Goal: Task Accomplishment & Management: Manage account settings

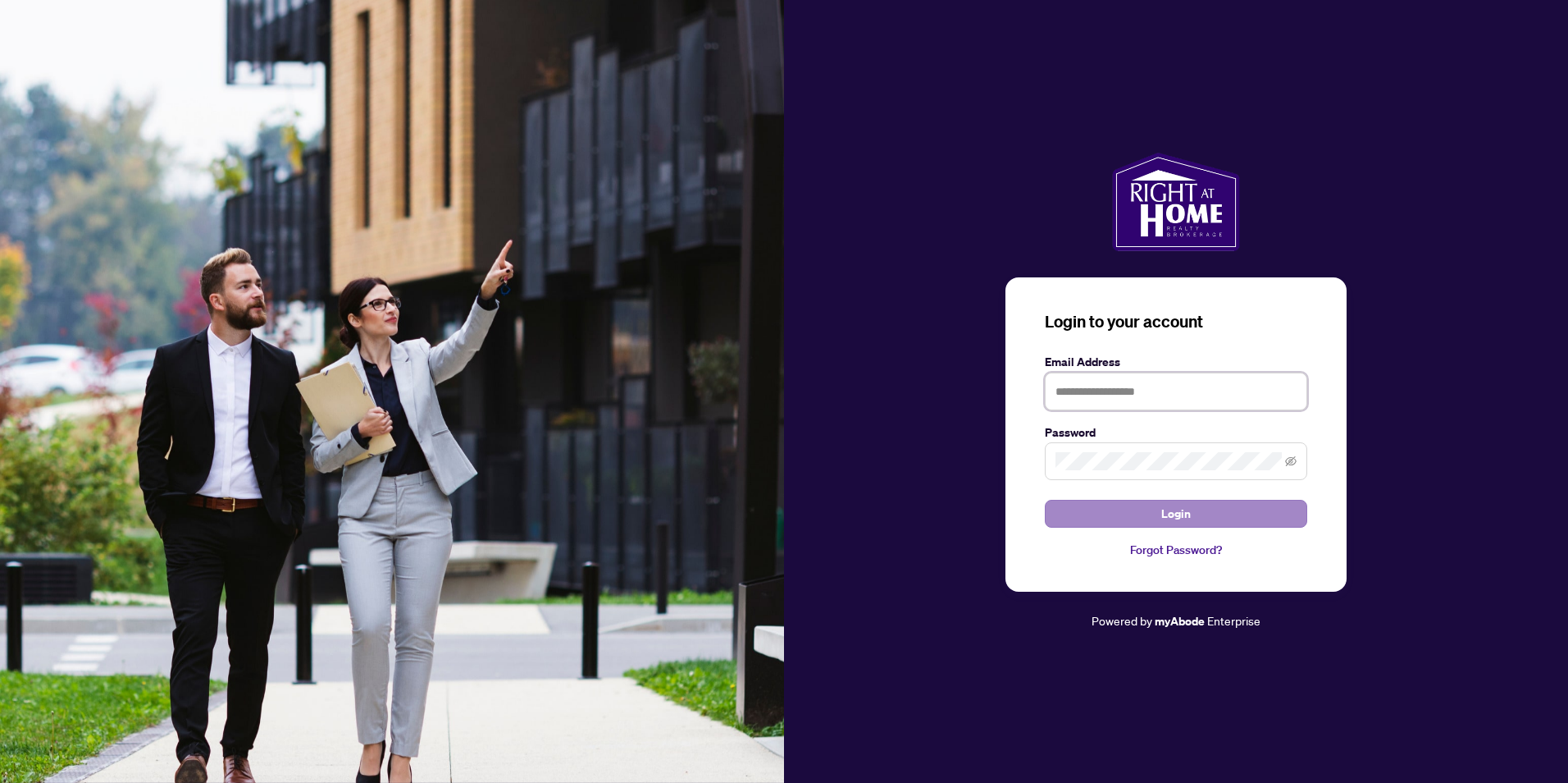
type input "**********"
click at [1220, 519] on button "Login" at bounding box center [1175, 514] width 262 height 28
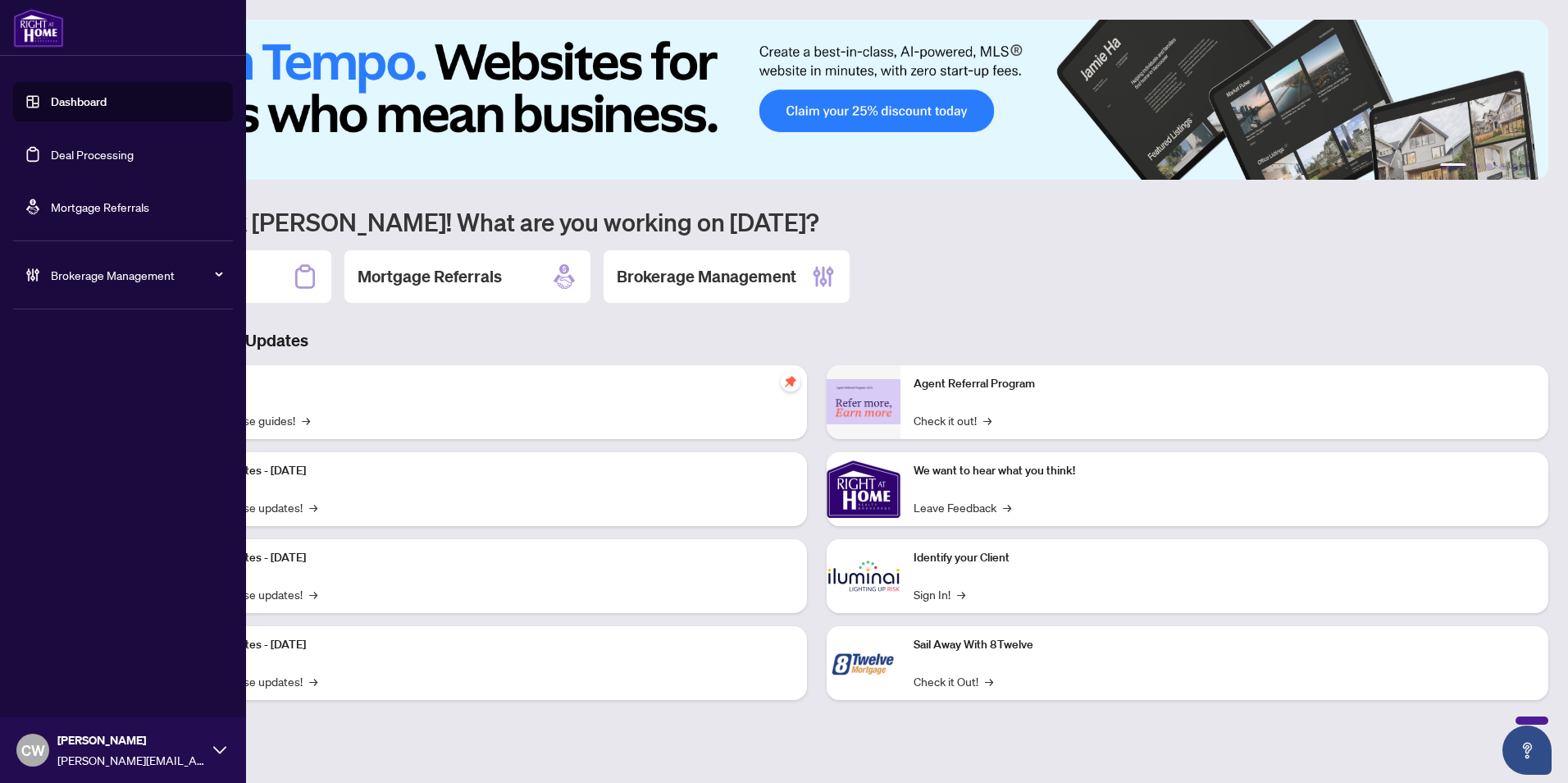
click at [50, 148] on link "Deal Processing" at bounding box center [91, 154] width 83 height 15
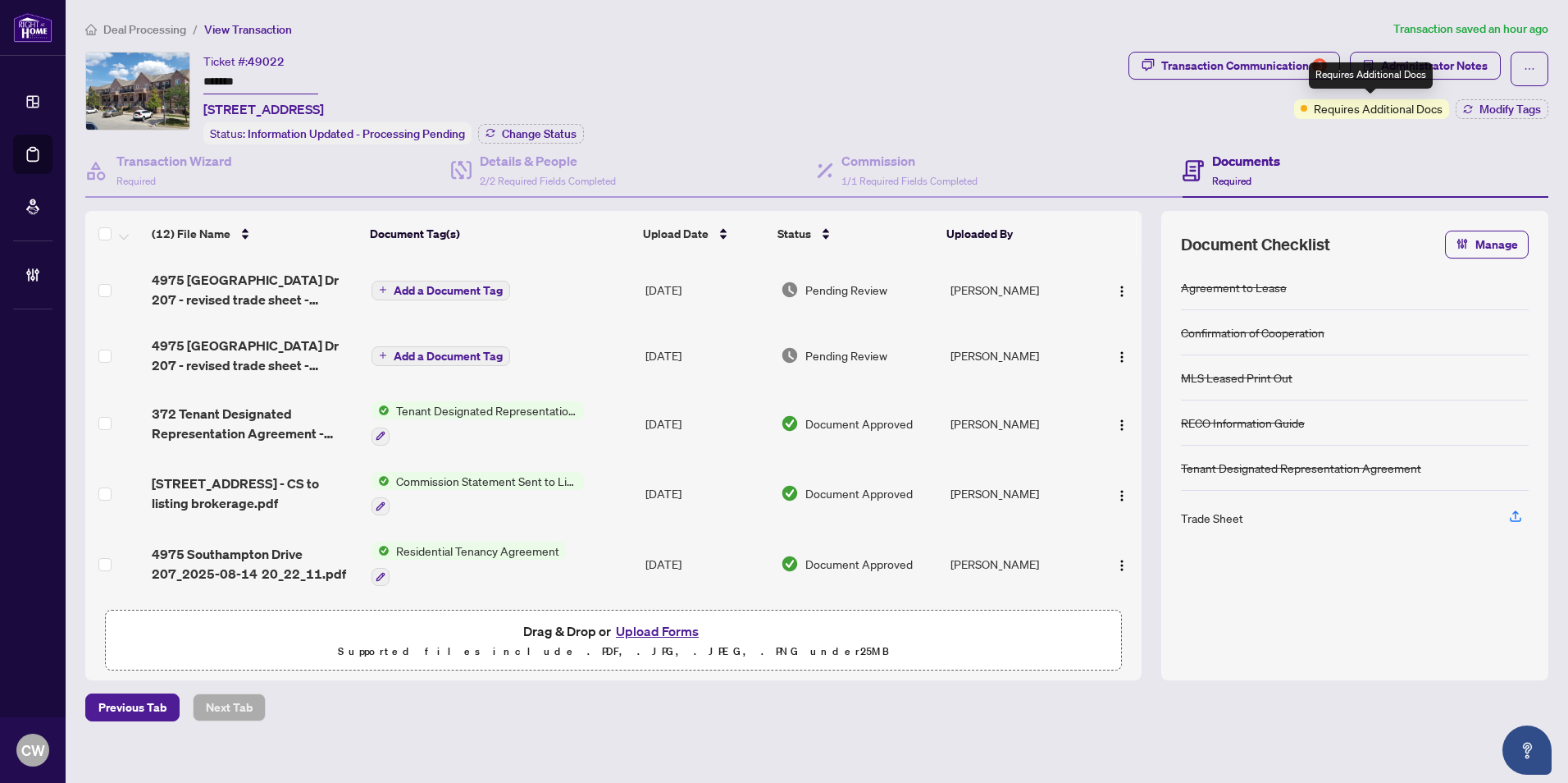
click at [1424, 70] on div "Requires Additional Docs" at bounding box center [1370, 76] width 124 height 26
click at [1468, 60] on span "Administrator Notes" at bounding box center [1434, 65] width 106 height 26
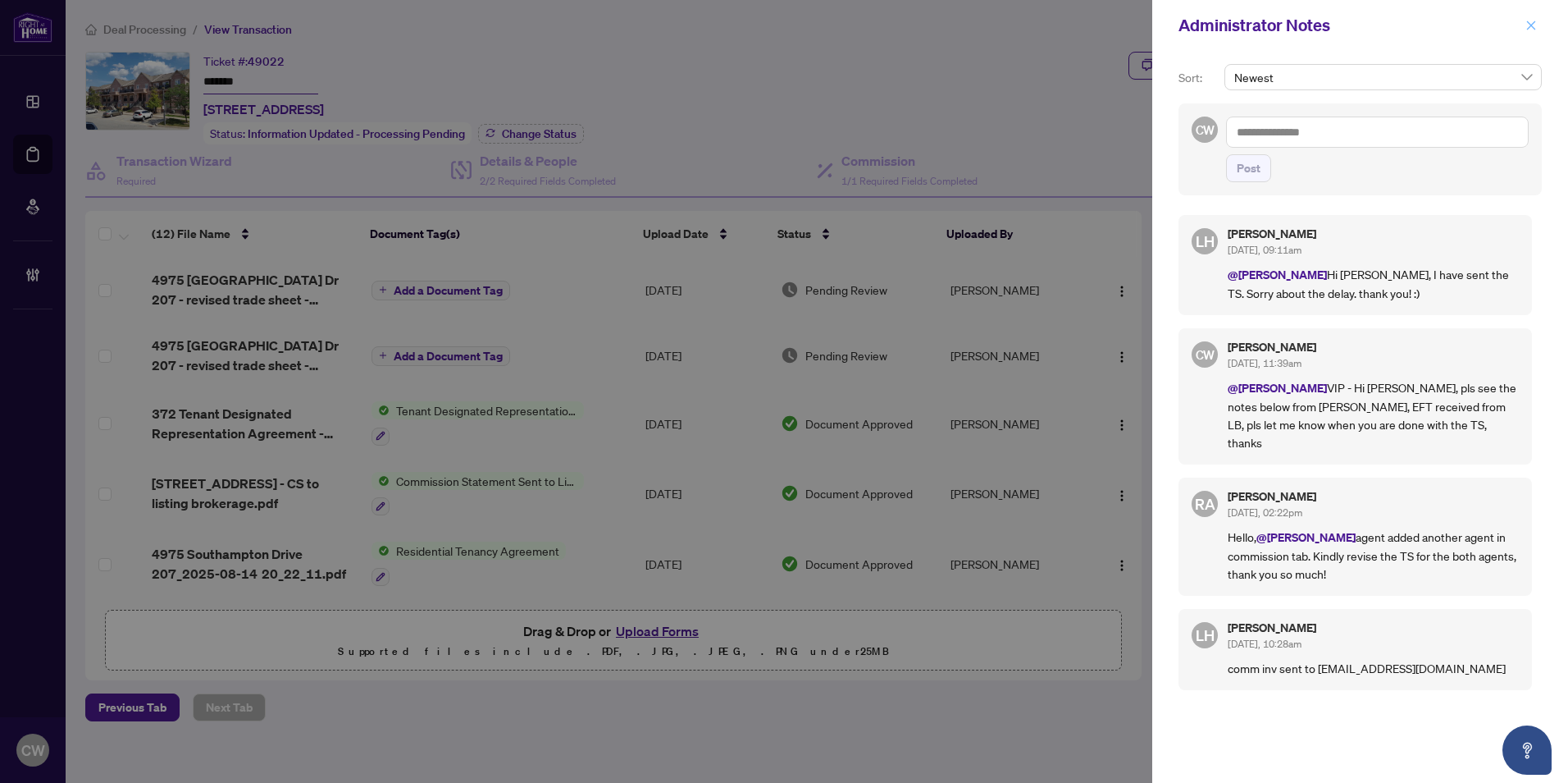
click at [1531, 26] on icon "close" at bounding box center [1531, 25] width 9 height 9
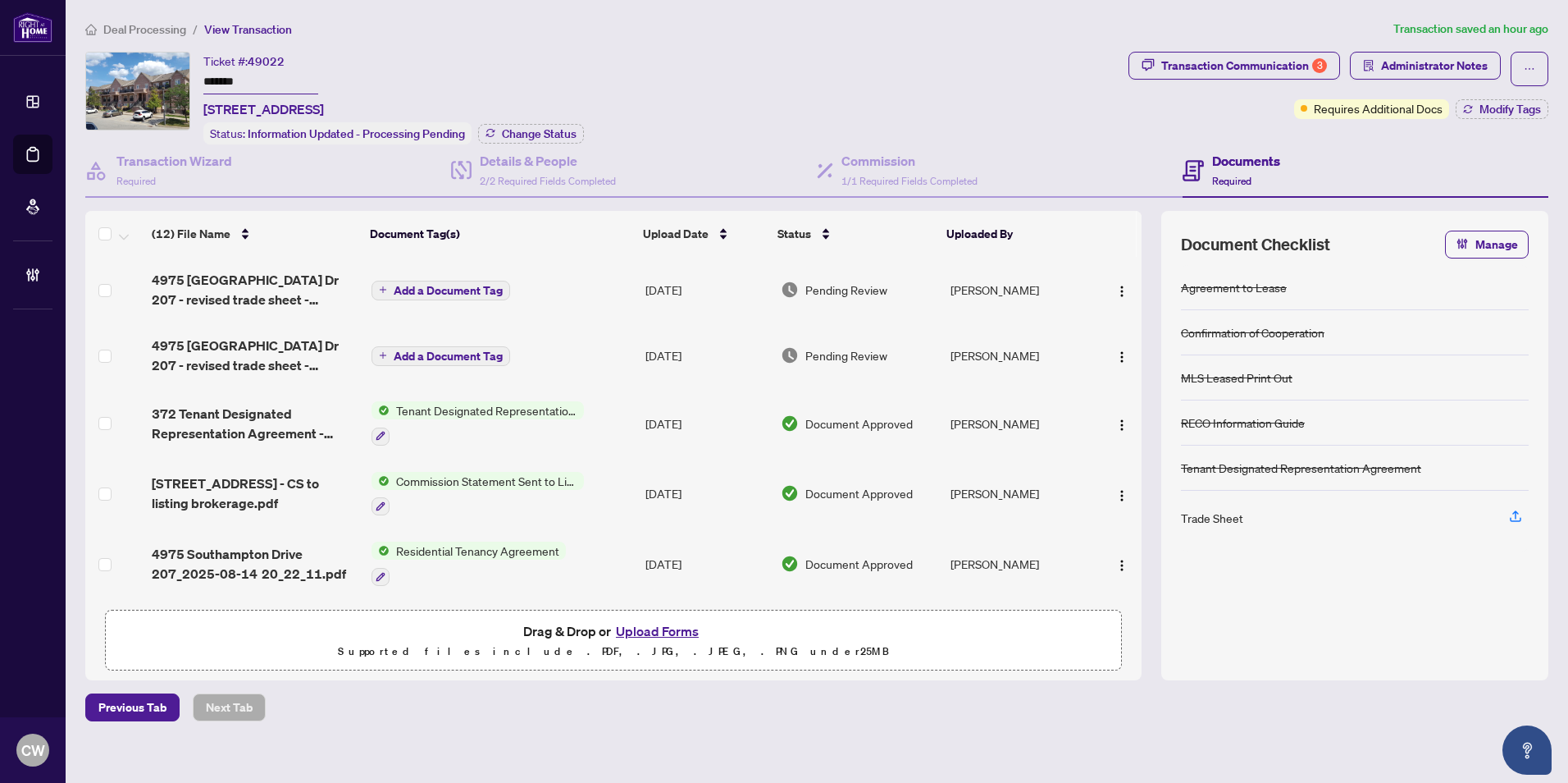
click at [284, 76] on input "*******" at bounding box center [261, 82] width 115 height 24
drag, startPoint x: 259, startPoint y: 77, endPoint x: 160, endPoint y: 59, distance: 100.6
click at [160, 59] on div "Ticket #: 49022 ******* 207-4975 Southampton Dr, Mississauga, Ontario L5M 8C5, …" at bounding box center [603, 98] width 1037 height 92
click at [1408, 59] on span "Administrator Notes" at bounding box center [1434, 65] width 106 height 26
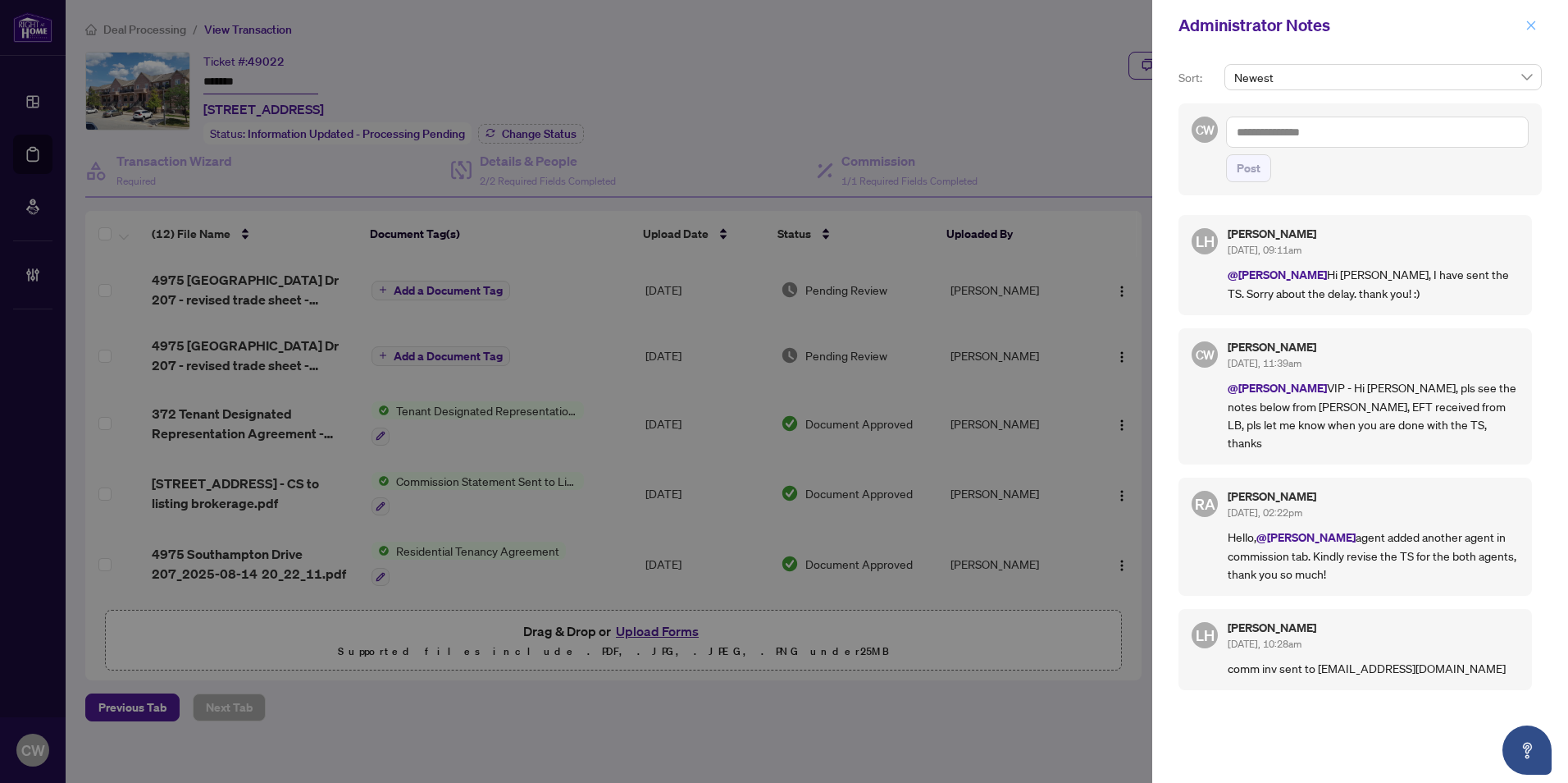
click at [1526, 30] on icon "close" at bounding box center [1531, 25] width 11 height 11
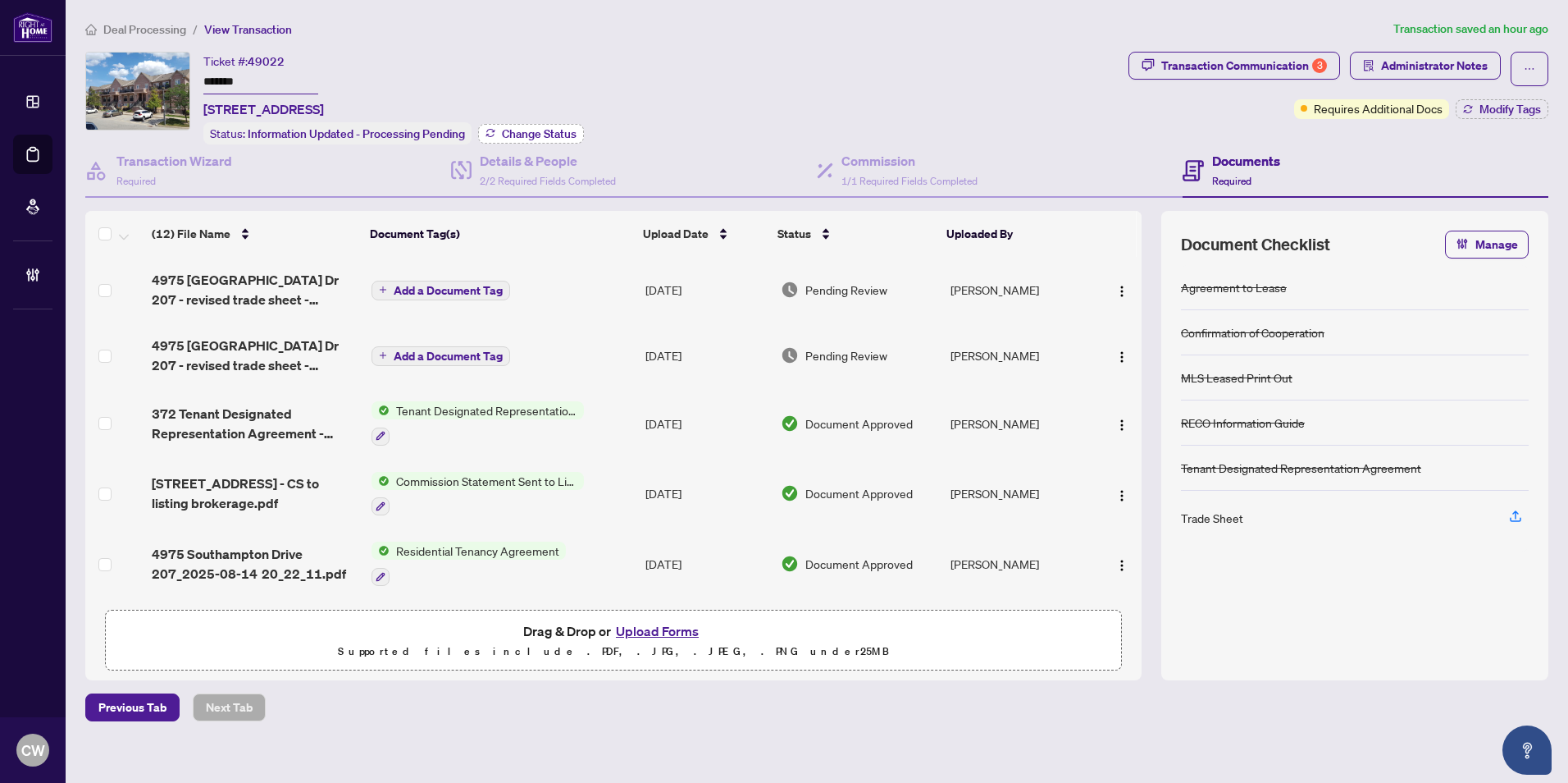
click at [548, 134] on span "Change Status" at bounding box center [539, 133] width 75 height 11
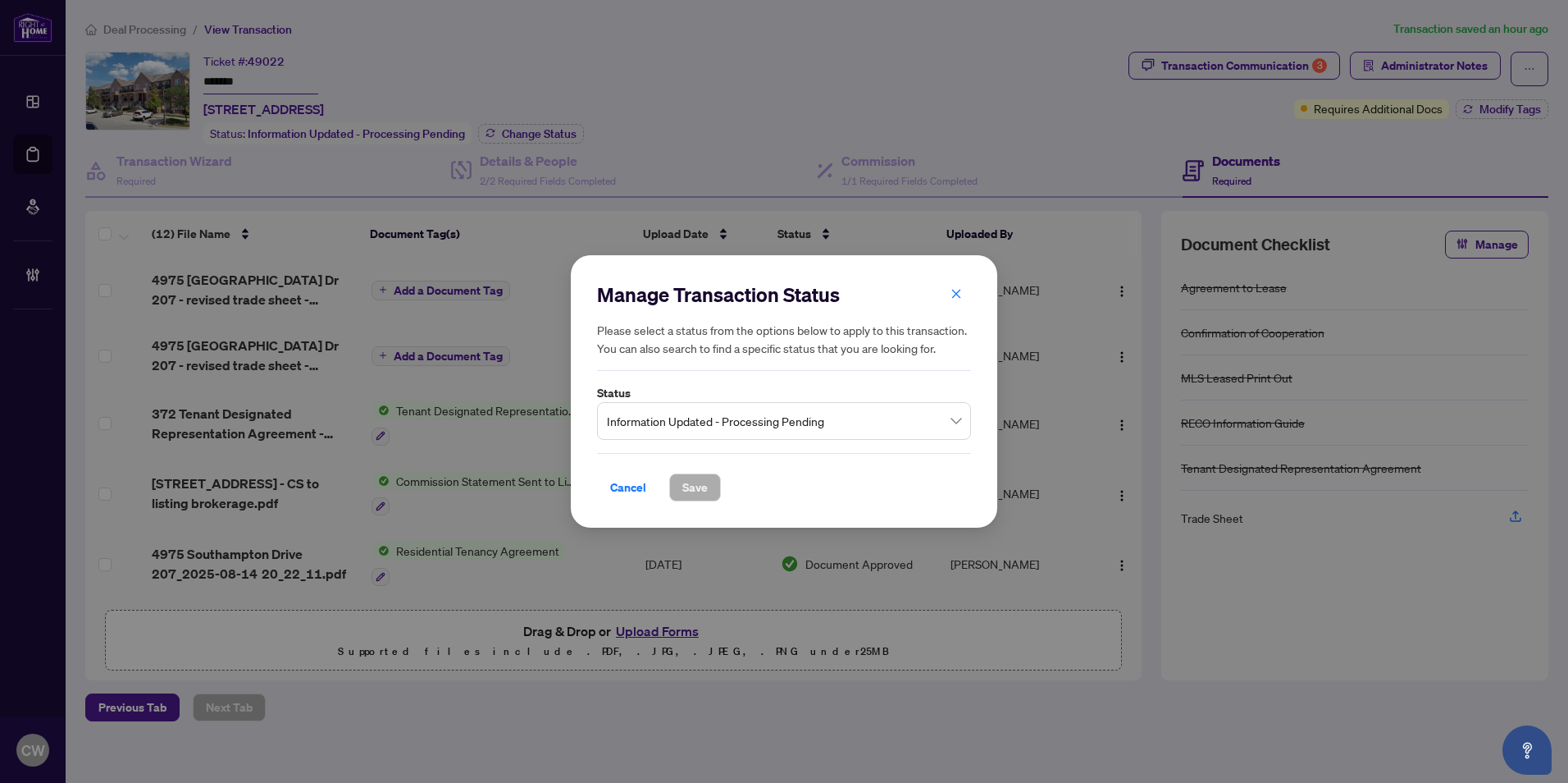
click at [733, 426] on span "Information Updated - Processing Pending" at bounding box center [784, 421] width 354 height 31
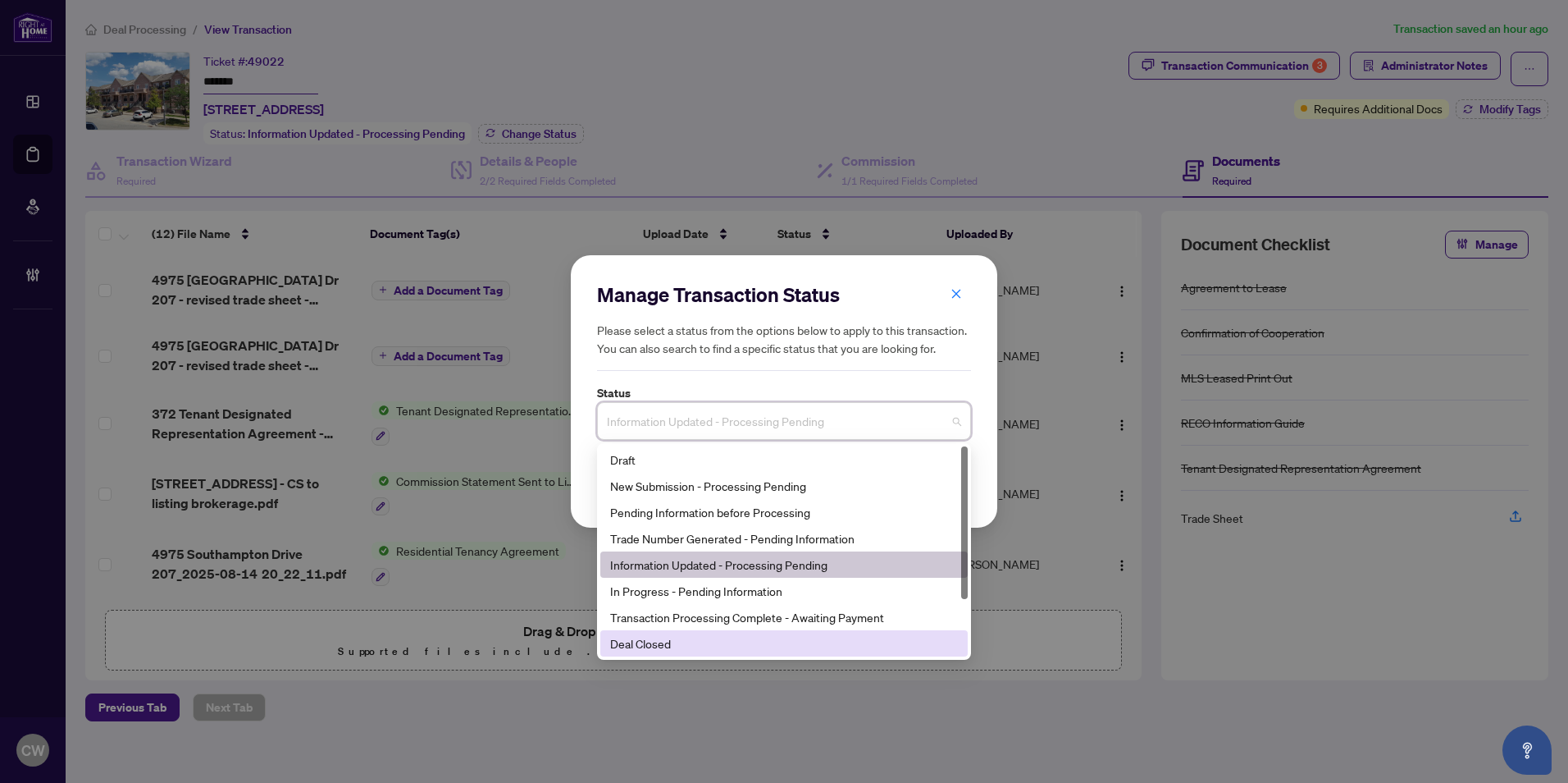
click at [690, 645] on div "Deal Closed" at bounding box center [784, 643] width 347 height 18
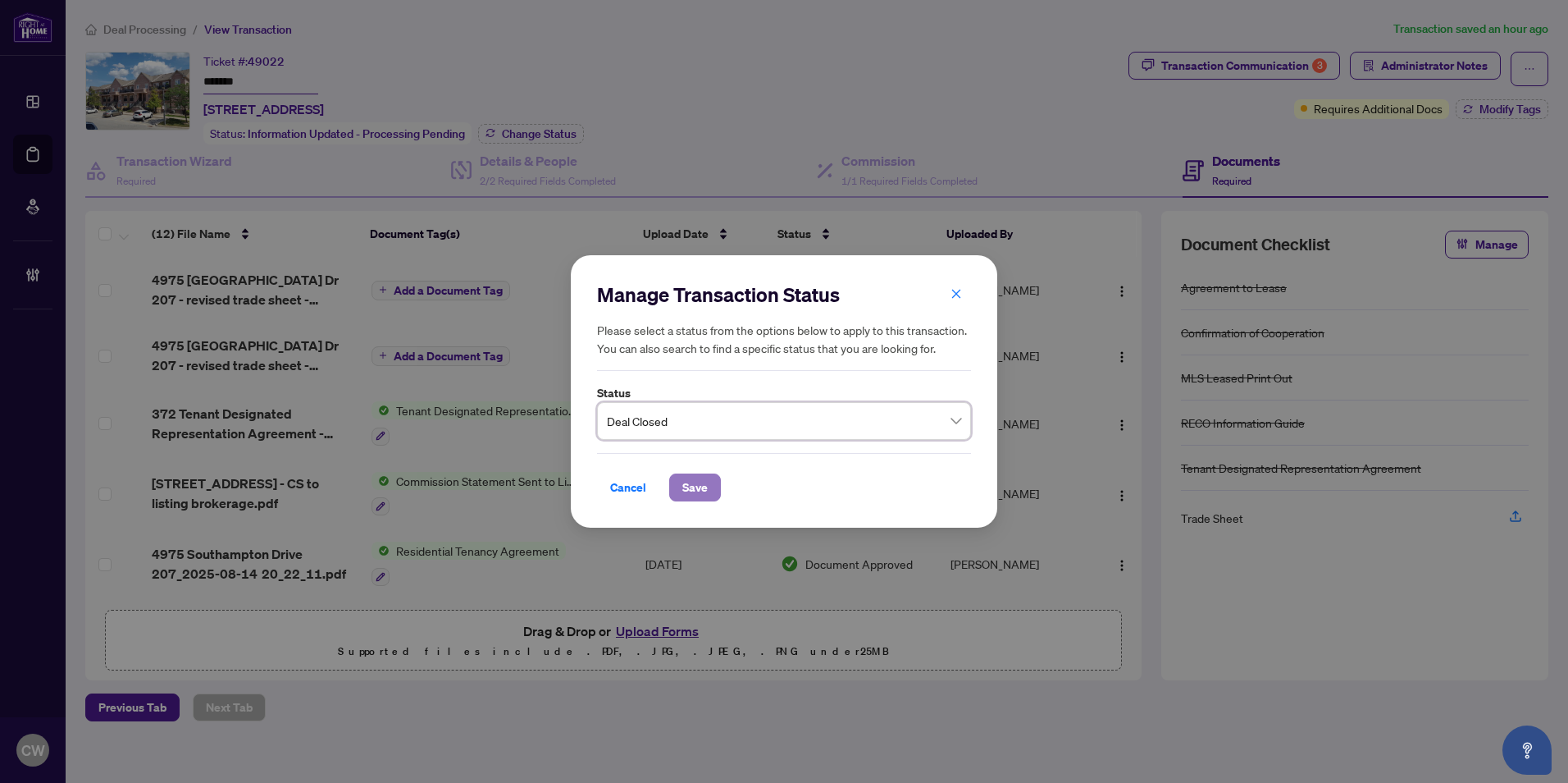
click at [684, 483] on span "Save" at bounding box center [695, 487] width 25 height 26
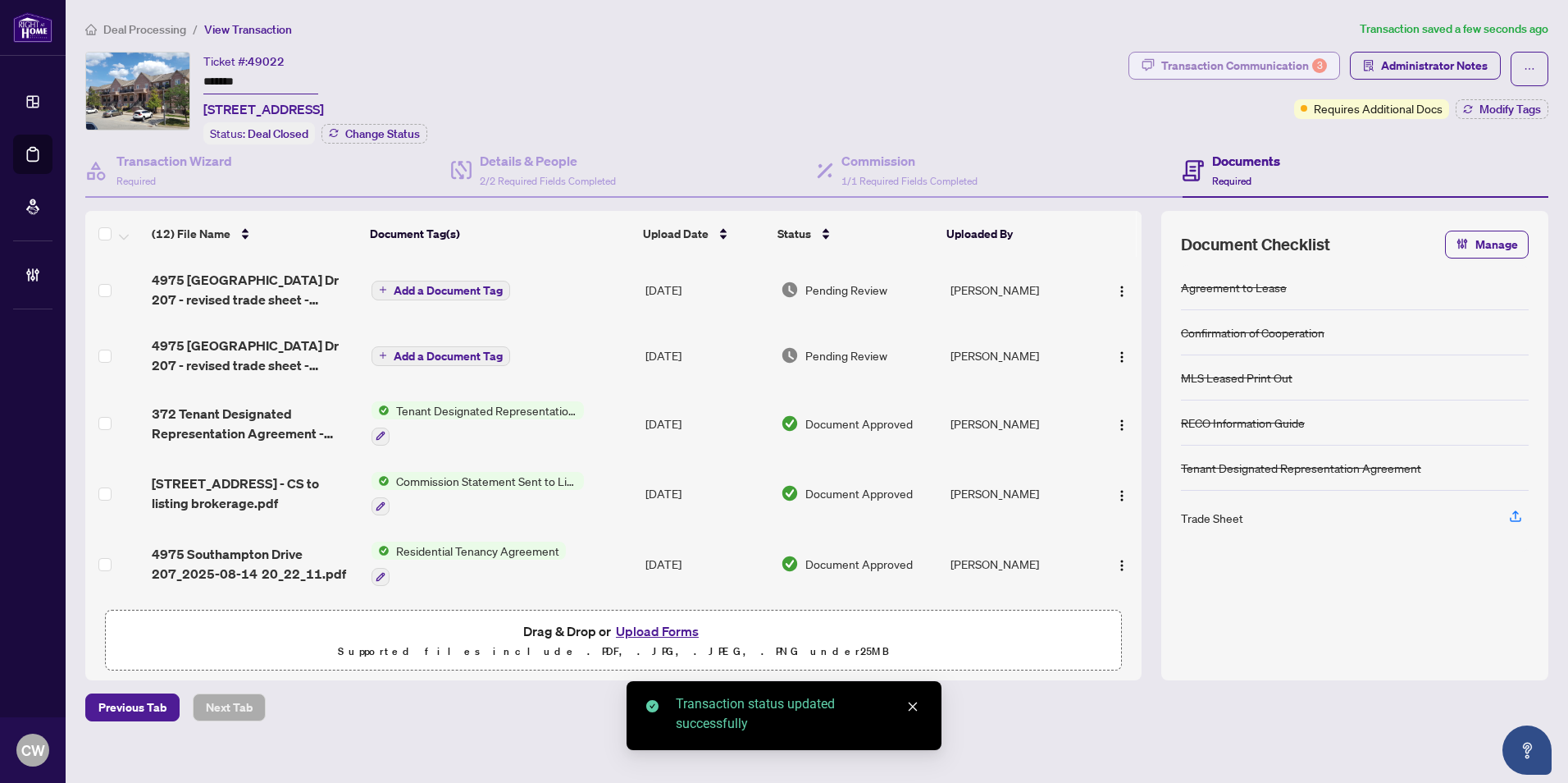
click at [1255, 65] on div "Transaction Communication 3" at bounding box center [1244, 65] width 165 height 26
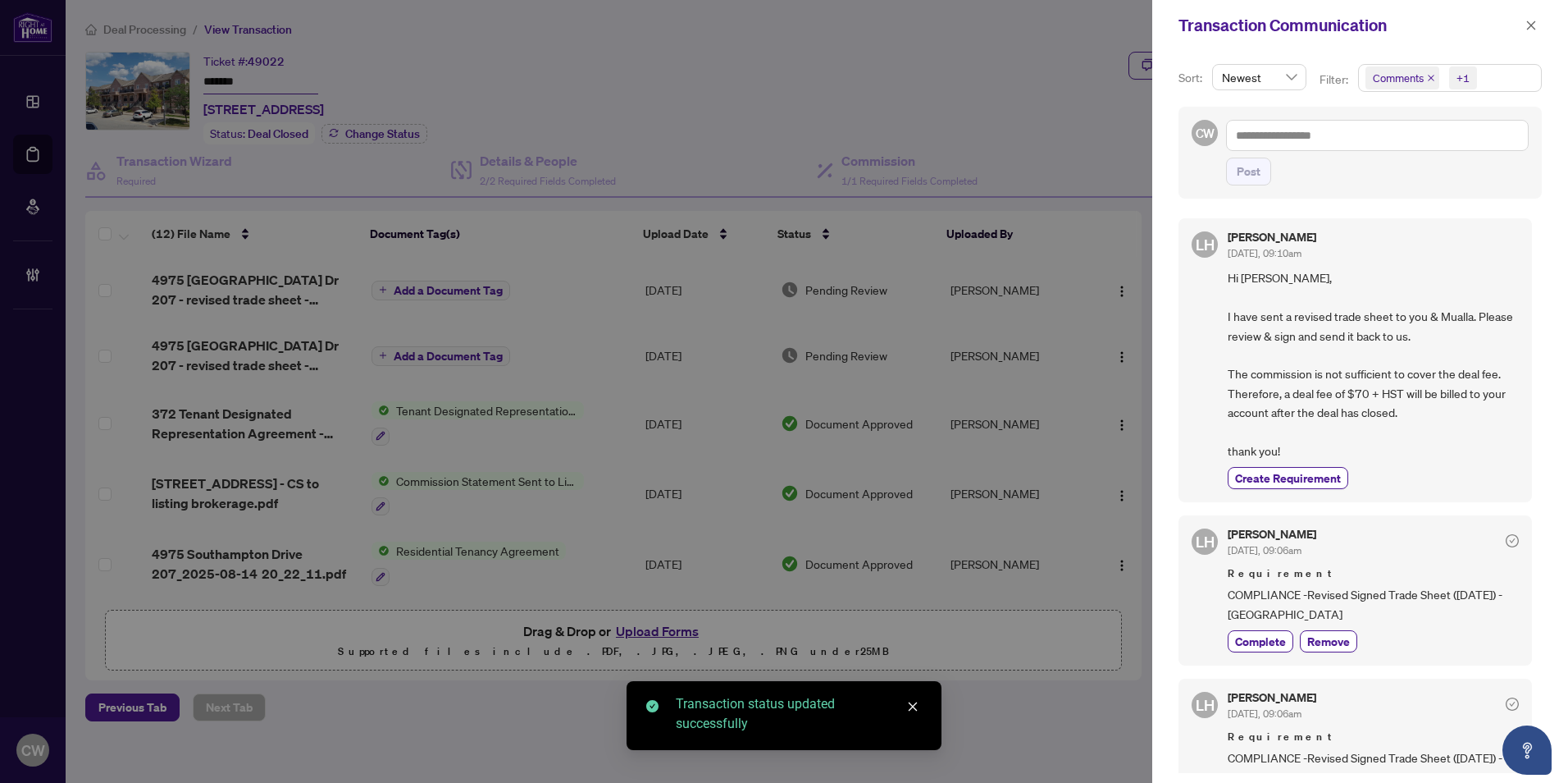
click at [1432, 77] on icon "close" at bounding box center [1431, 78] width 7 height 7
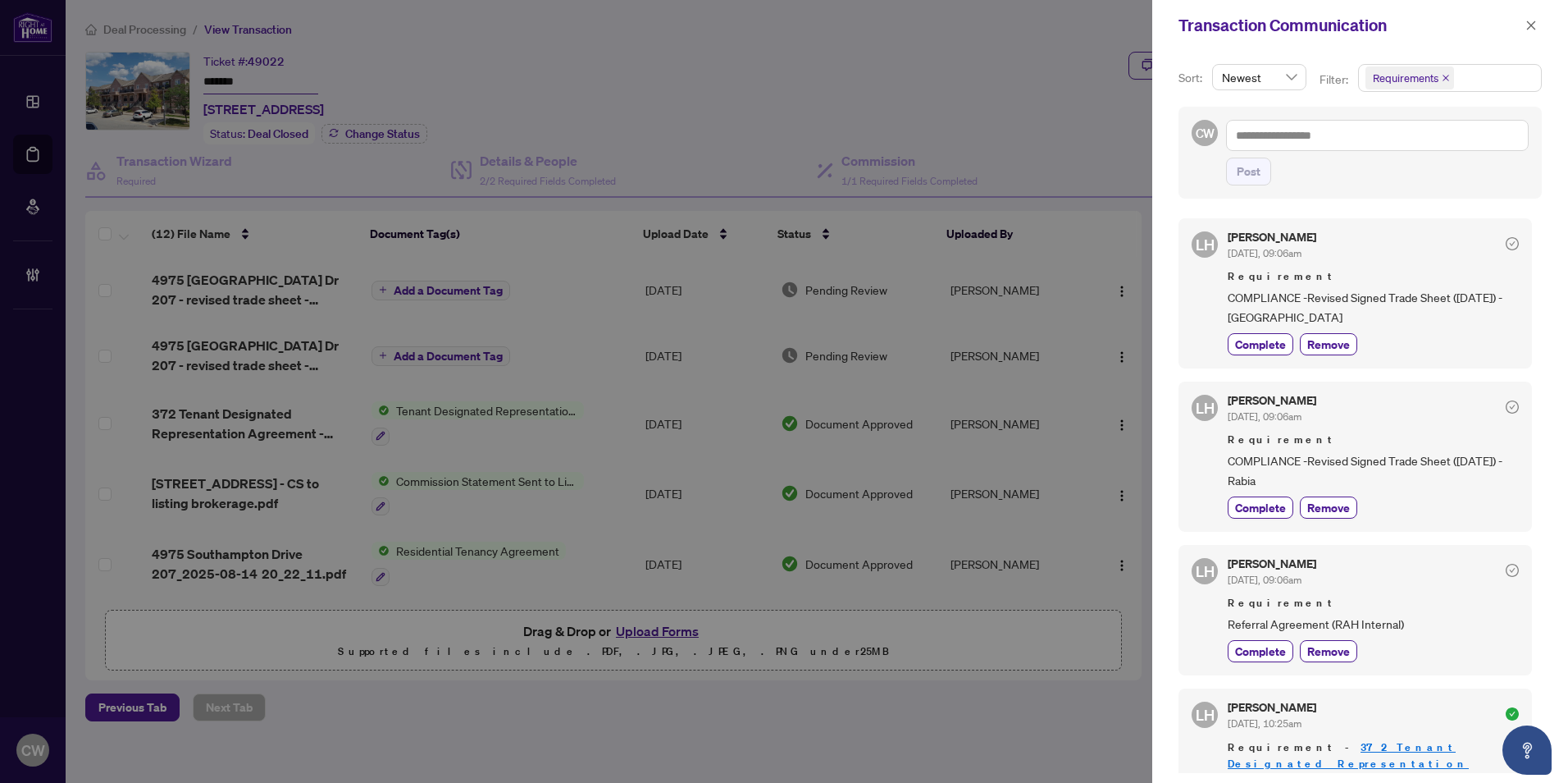
scroll to position [82, 0]
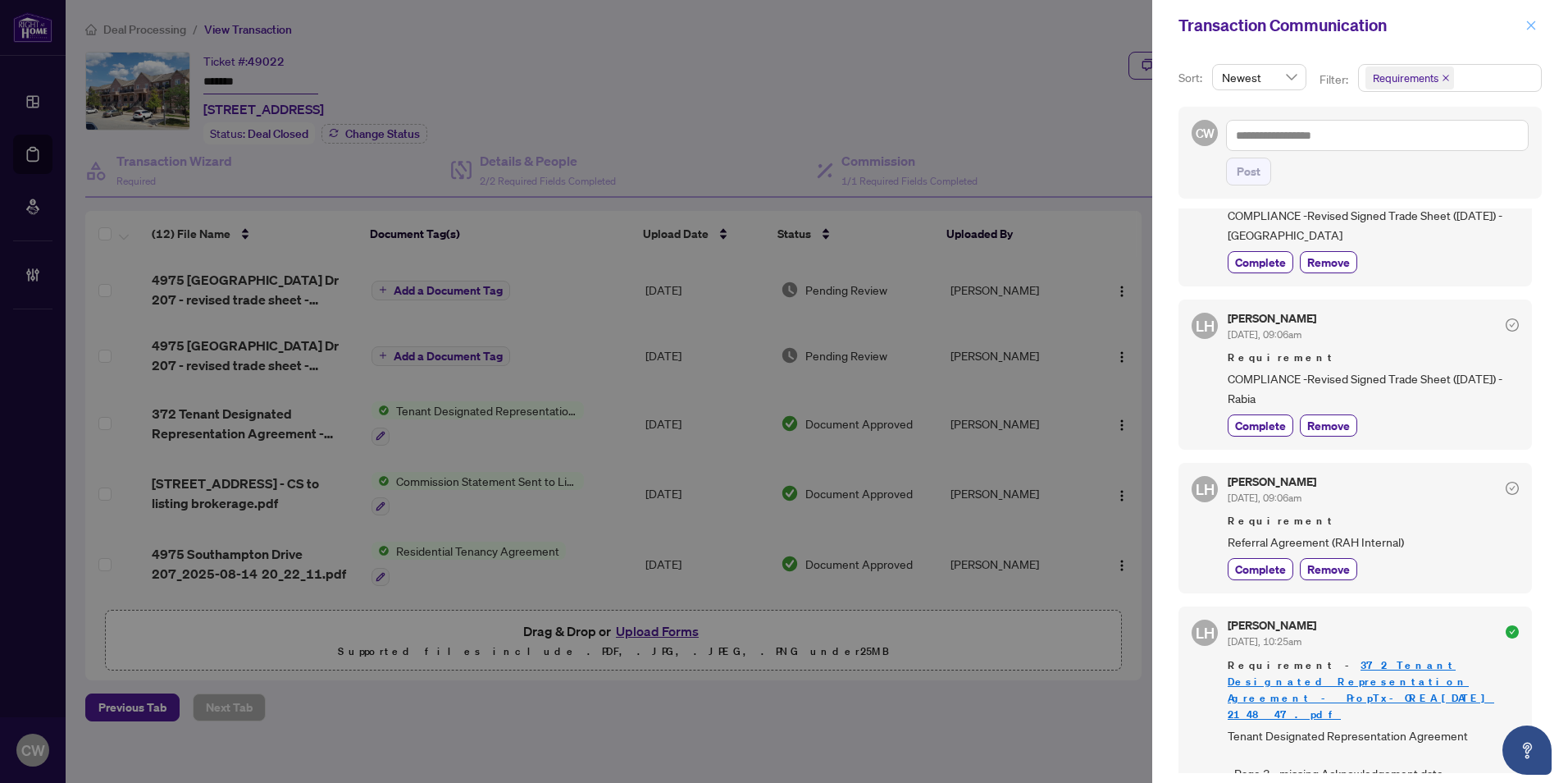
click at [1525, 36] on span "button" at bounding box center [1531, 25] width 11 height 26
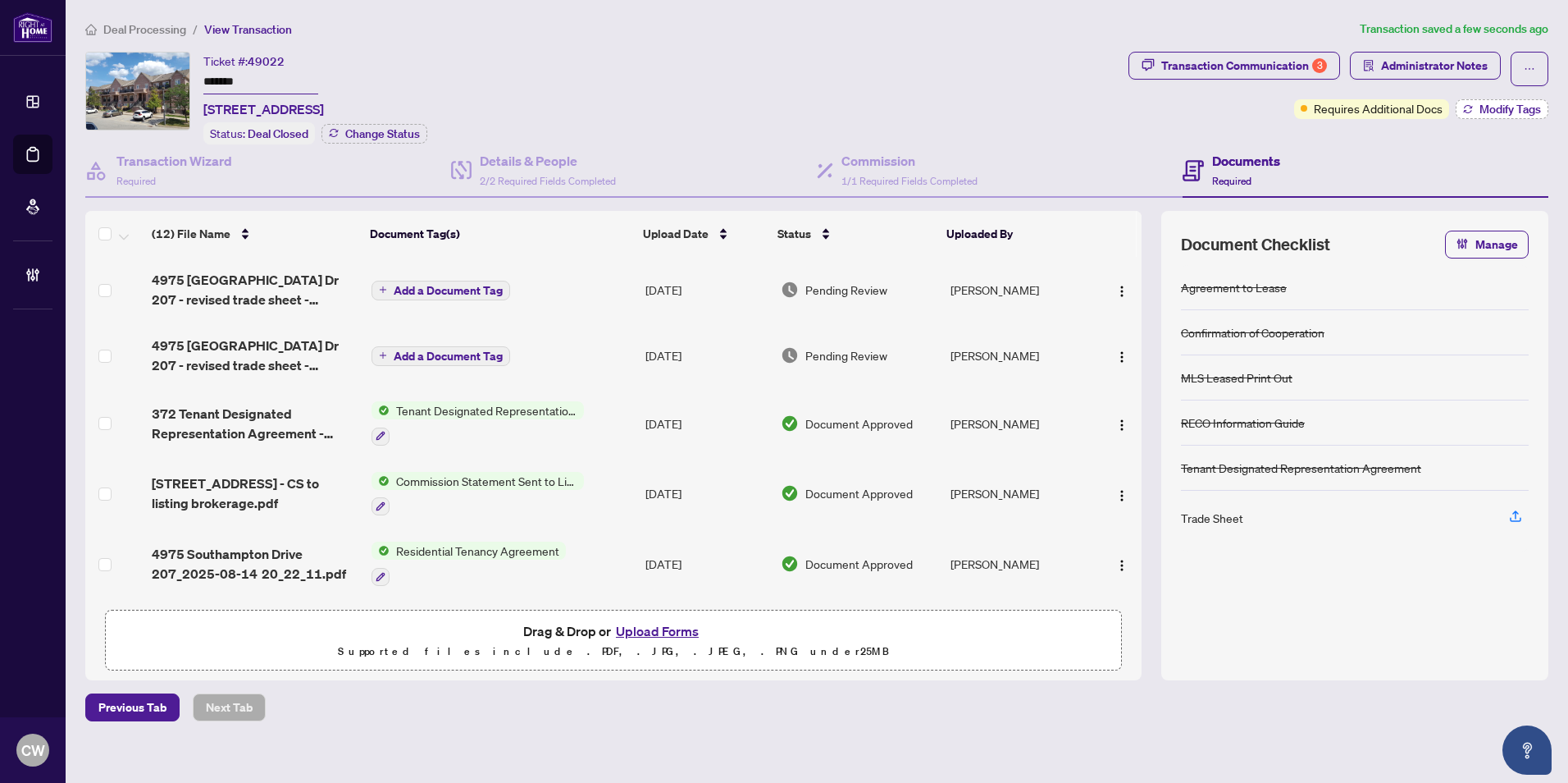
click at [1508, 111] on span "Modify Tags" at bounding box center [1510, 109] width 62 height 11
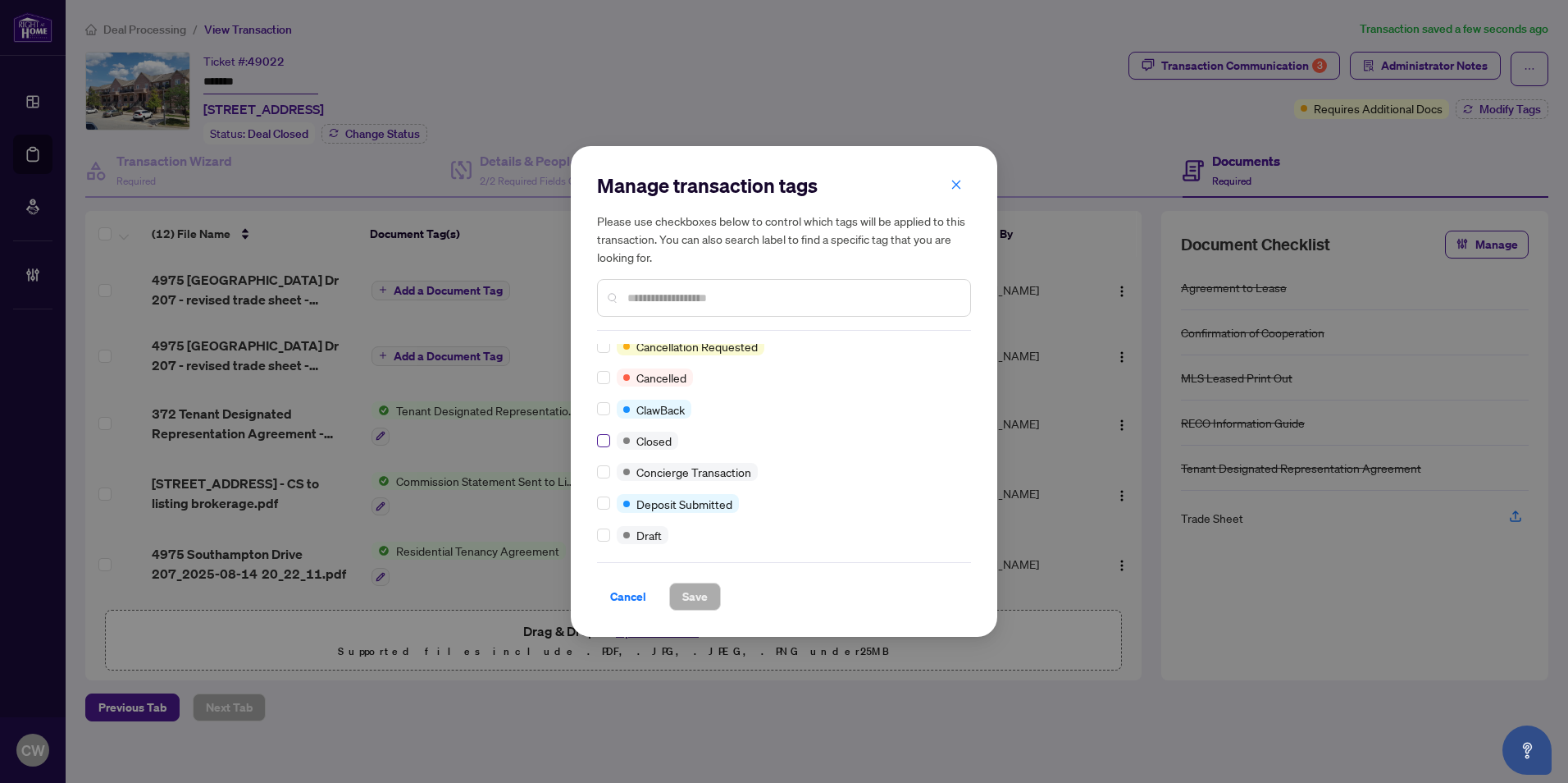
scroll to position [0, 0]
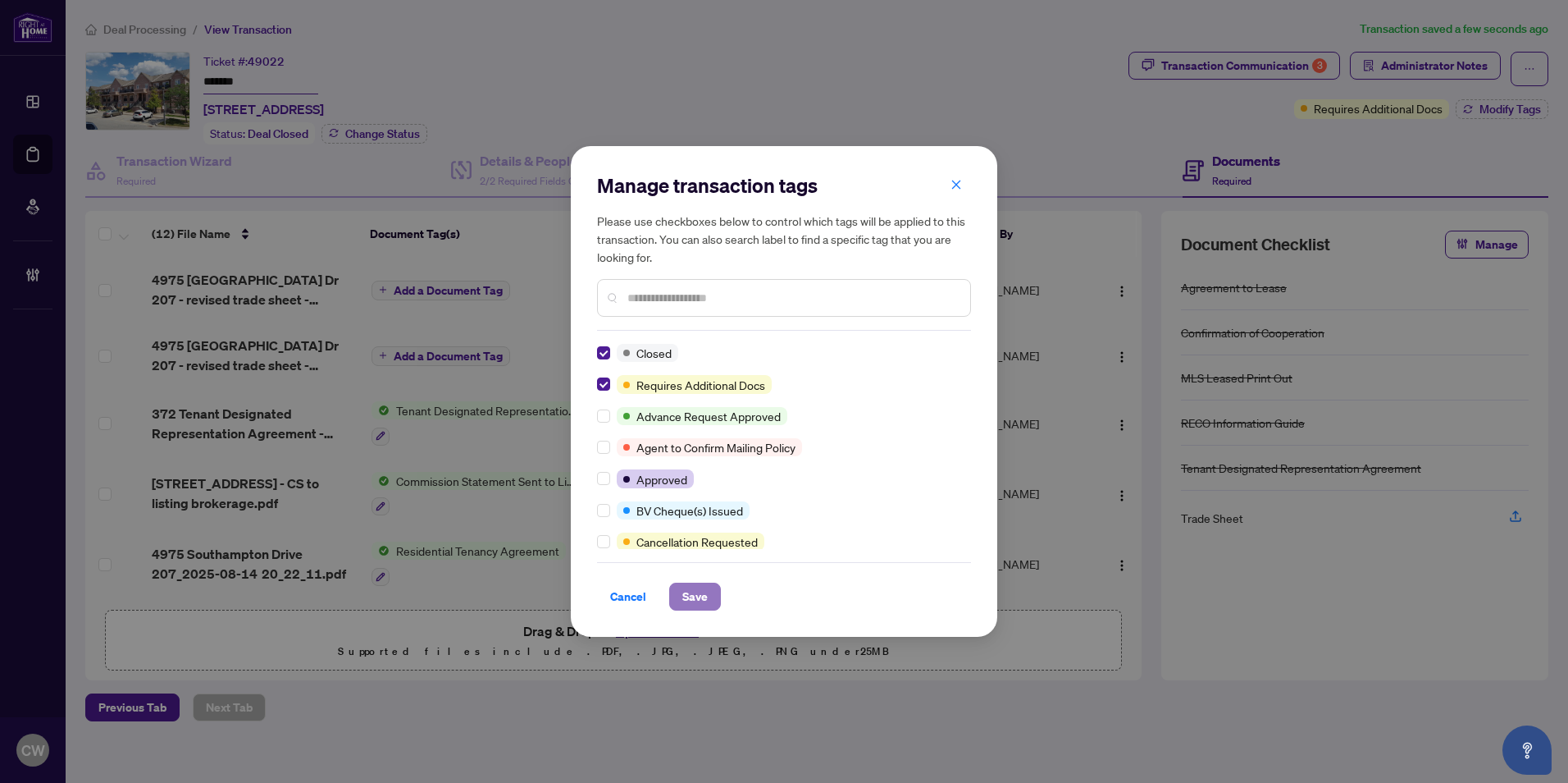
click at [715, 593] on button "Save" at bounding box center [695, 597] width 51 height 28
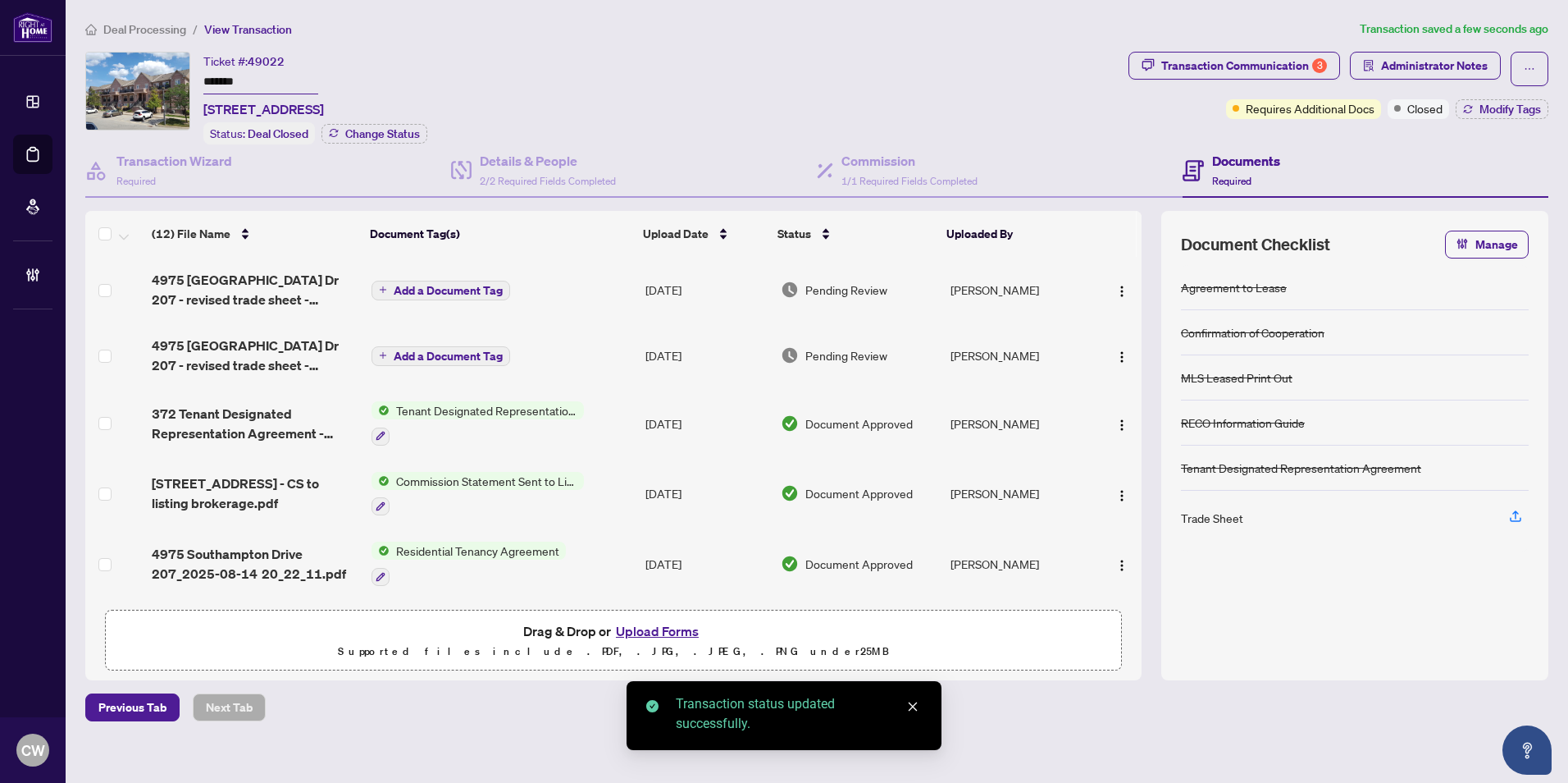
click at [914, 711] on icon "close" at bounding box center [912, 705] width 11 height 11
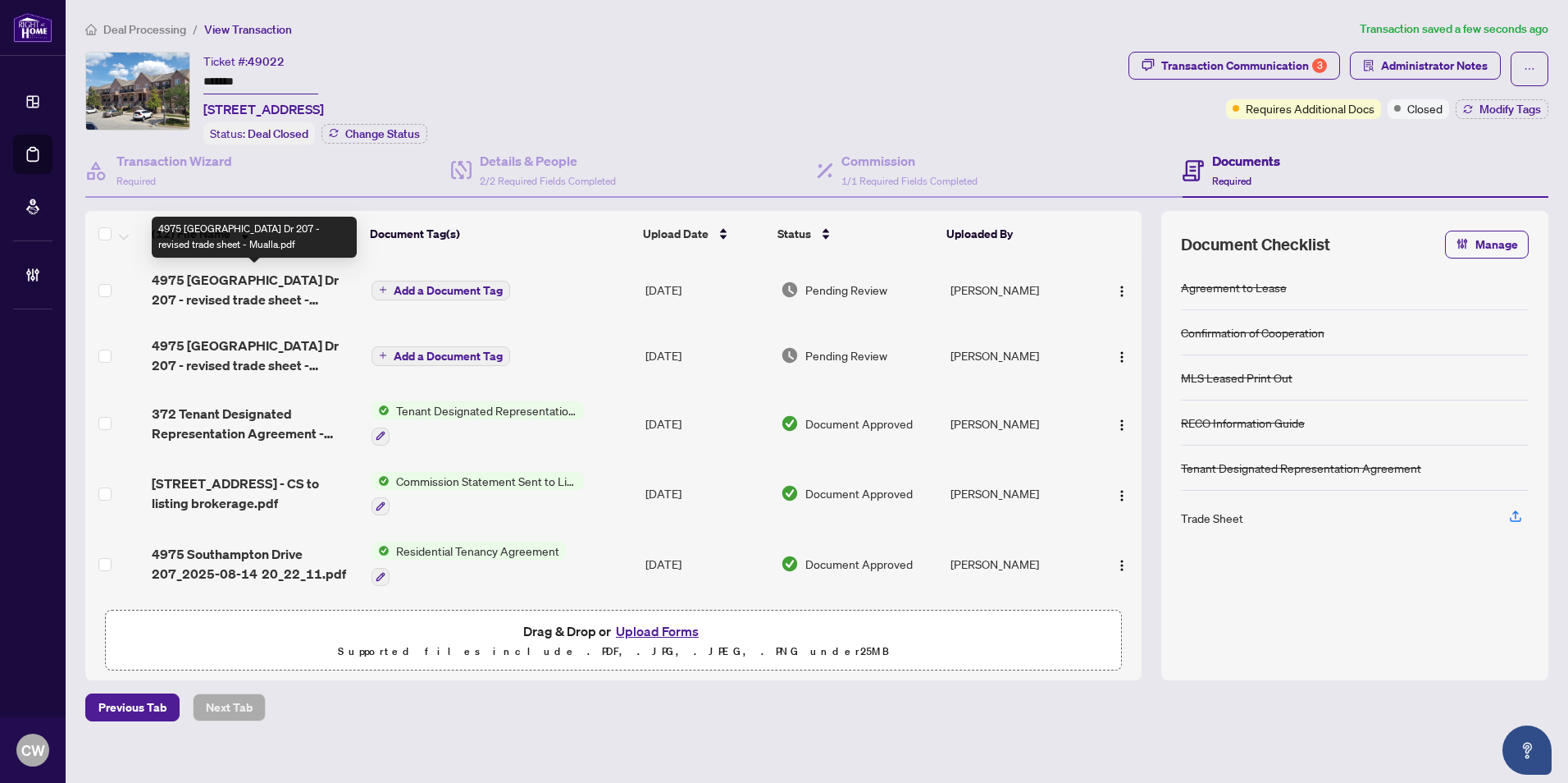
click at [272, 294] on span "4975 Southampton Dr 207 - revised trade sheet - Mualla.pdf" at bounding box center [254, 289] width 206 height 39
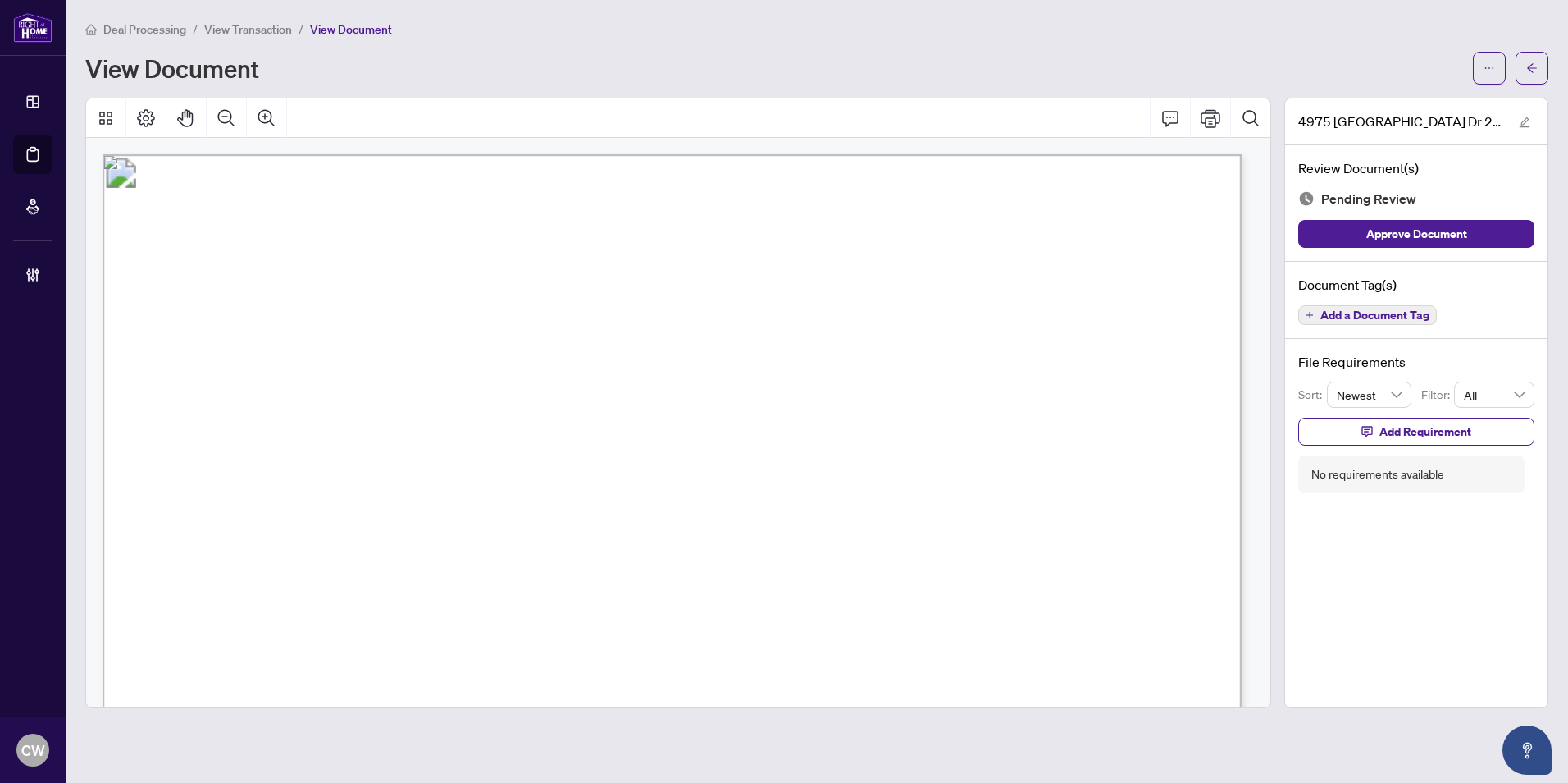
scroll to position [328, 0]
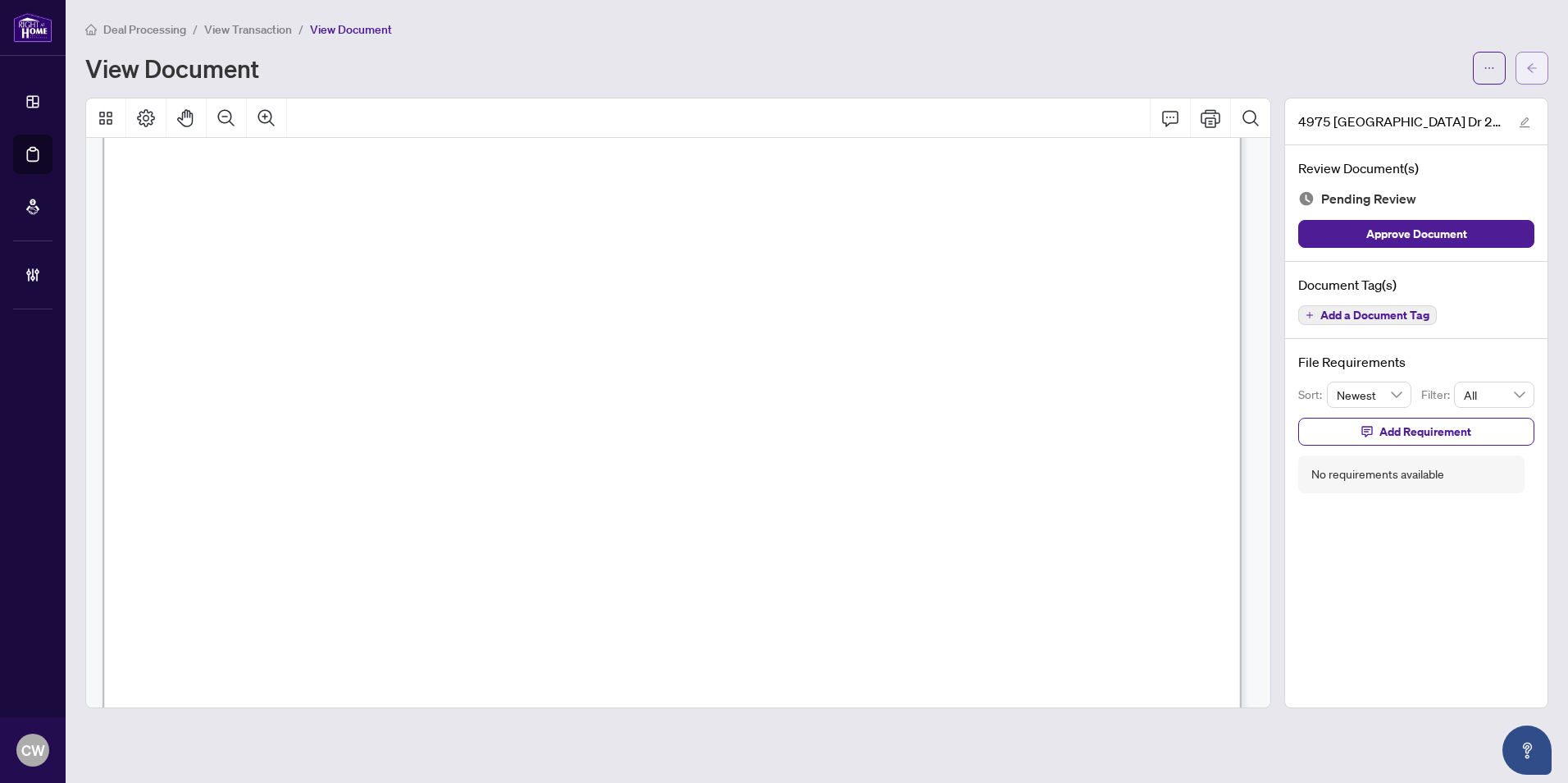
click at [1538, 72] on button "button" at bounding box center [1532, 68] width 33 height 33
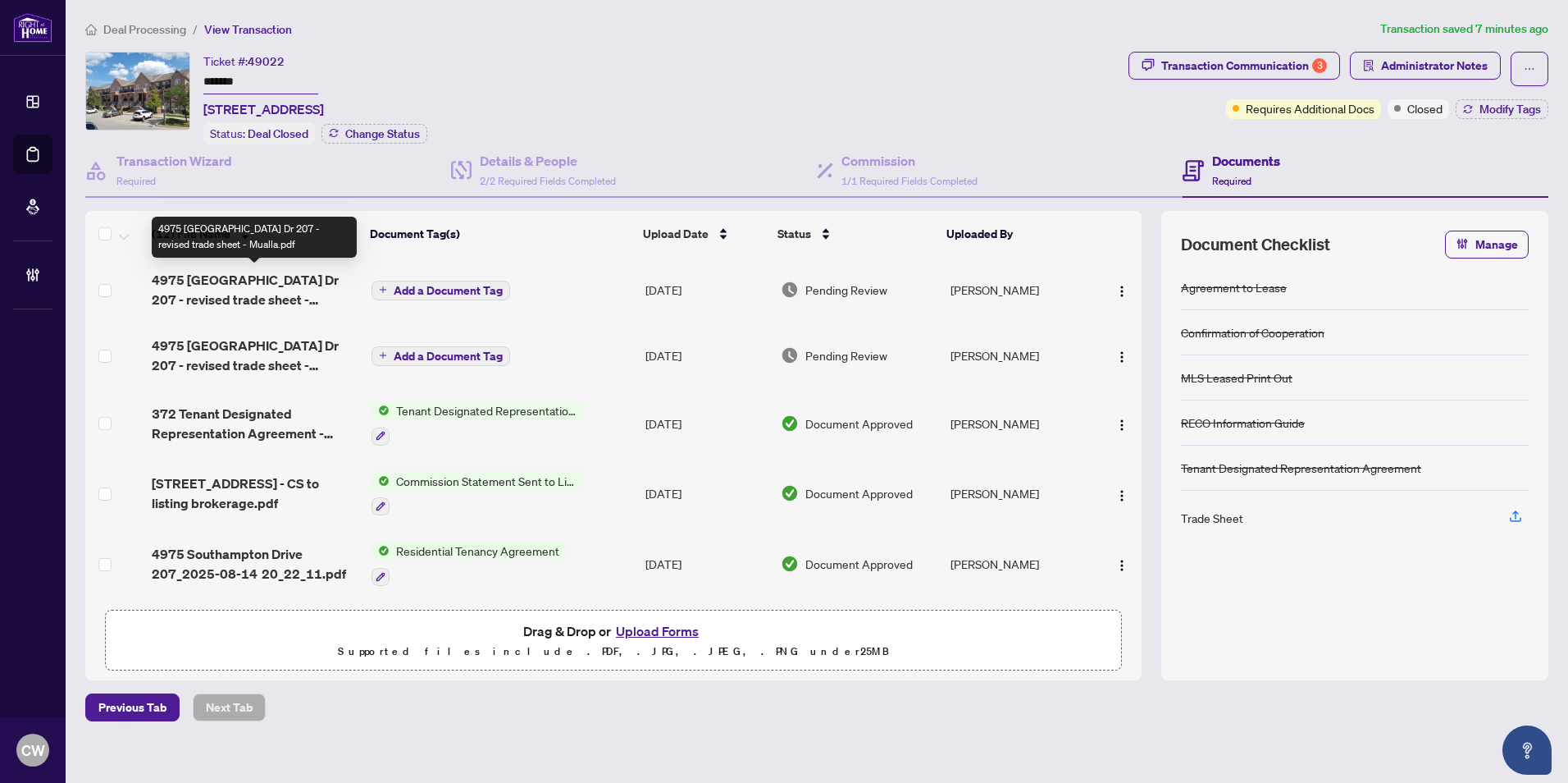
click at [246, 290] on span "4975 Southampton Dr 207 - revised trade sheet - Mualla.pdf" at bounding box center [254, 289] width 206 height 39
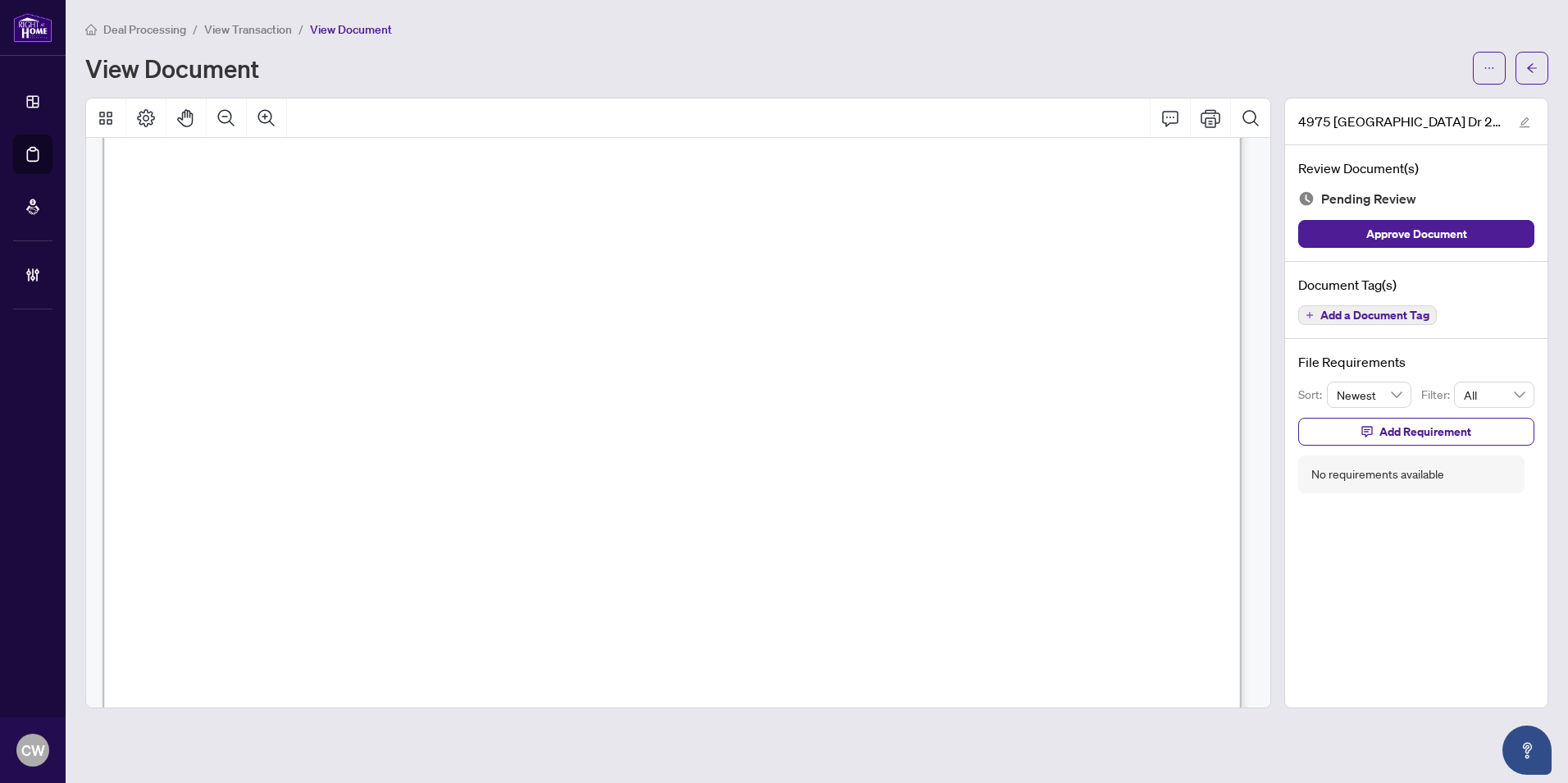
scroll to position [246, 0]
click at [1531, 64] on icon "arrow-left" at bounding box center [1531, 68] width 10 height 9
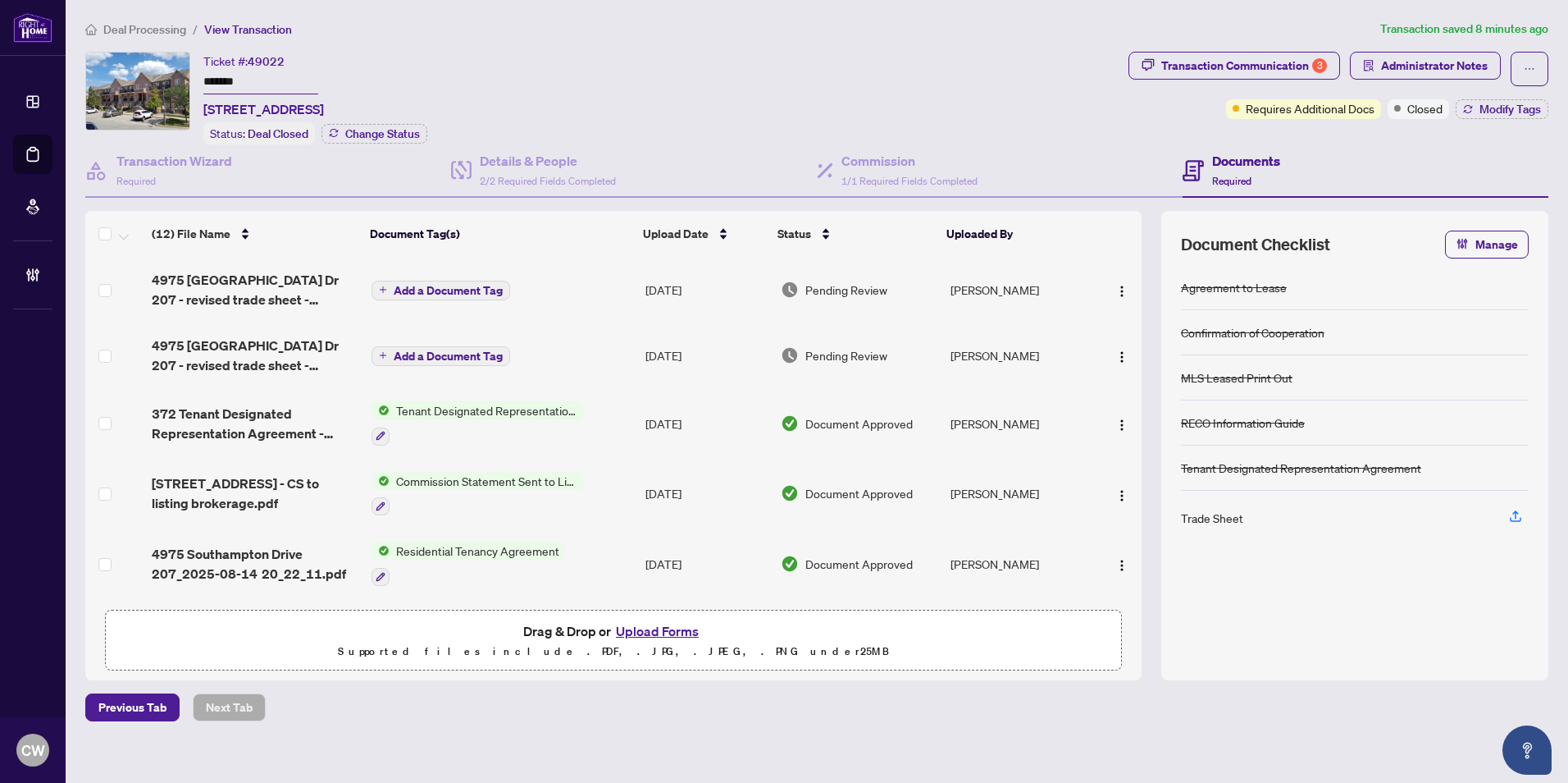
click at [268, 356] on span "4975 Southampton Dr 207 - revised trade sheet - Rabia.pdf" at bounding box center [254, 354] width 206 height 39
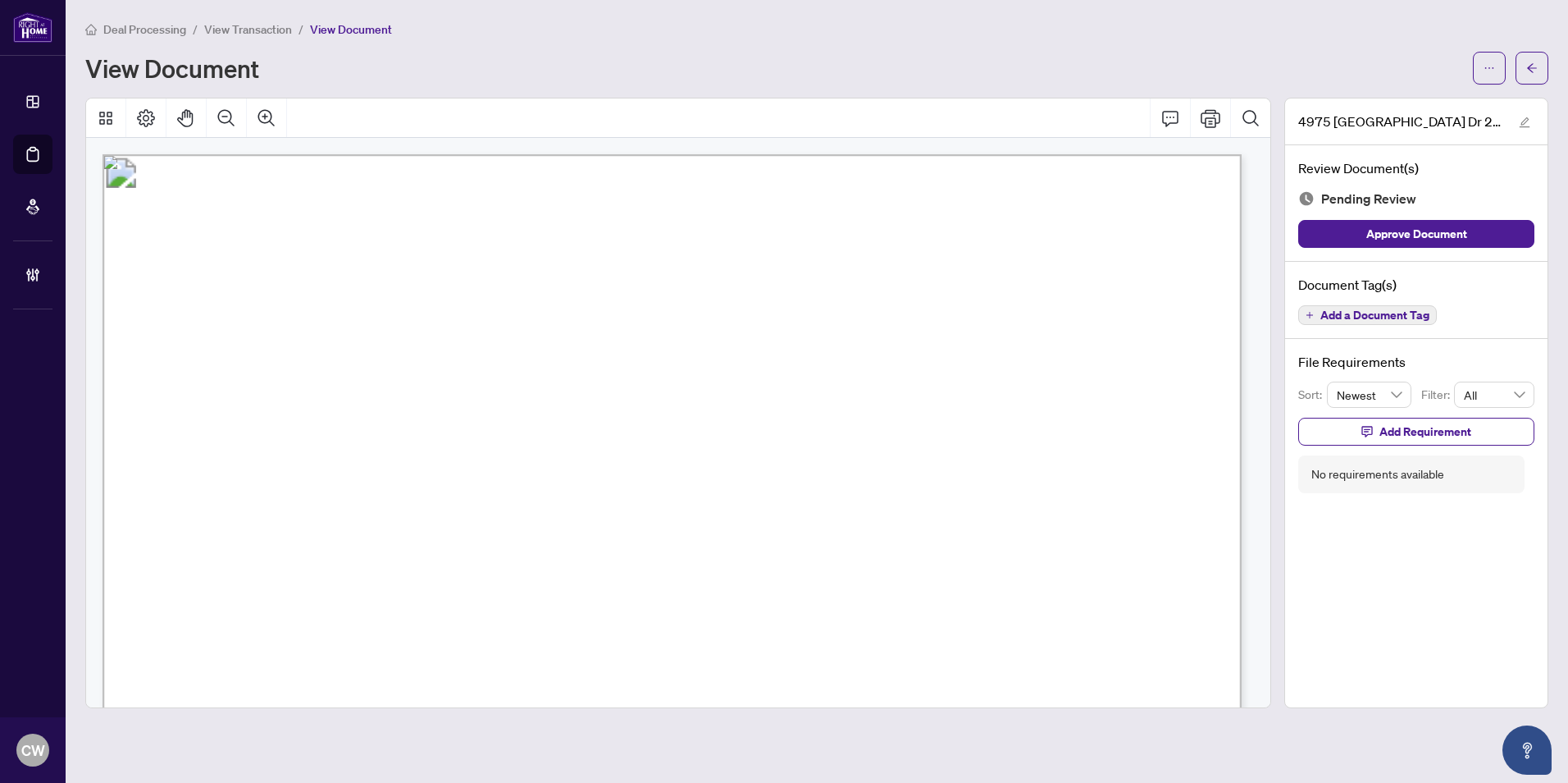
scroll to position [410, 0]
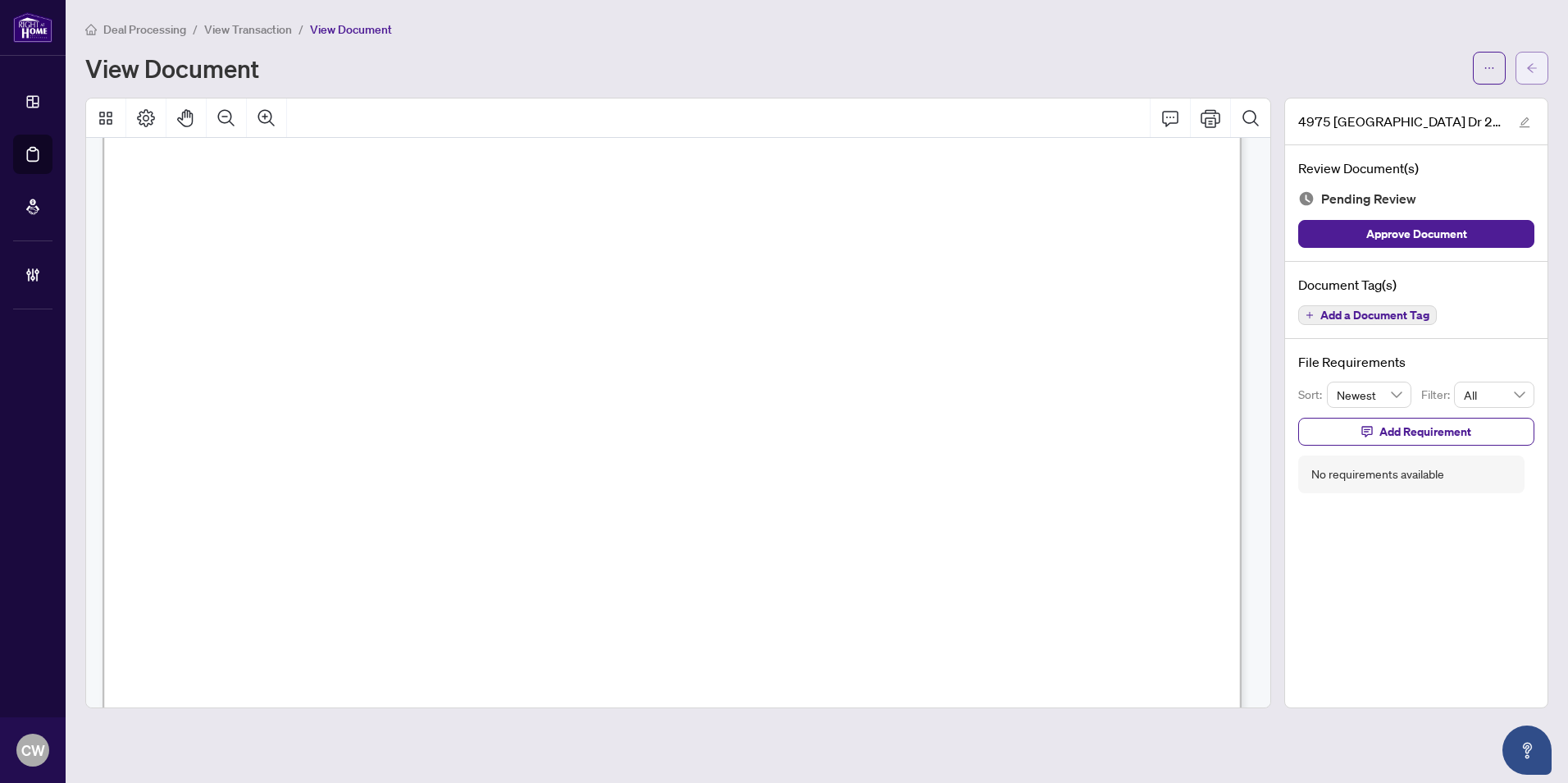
click at [1537, 64] on icon "arrow-left" at bounding box center [1531, 68] width 11 height 11
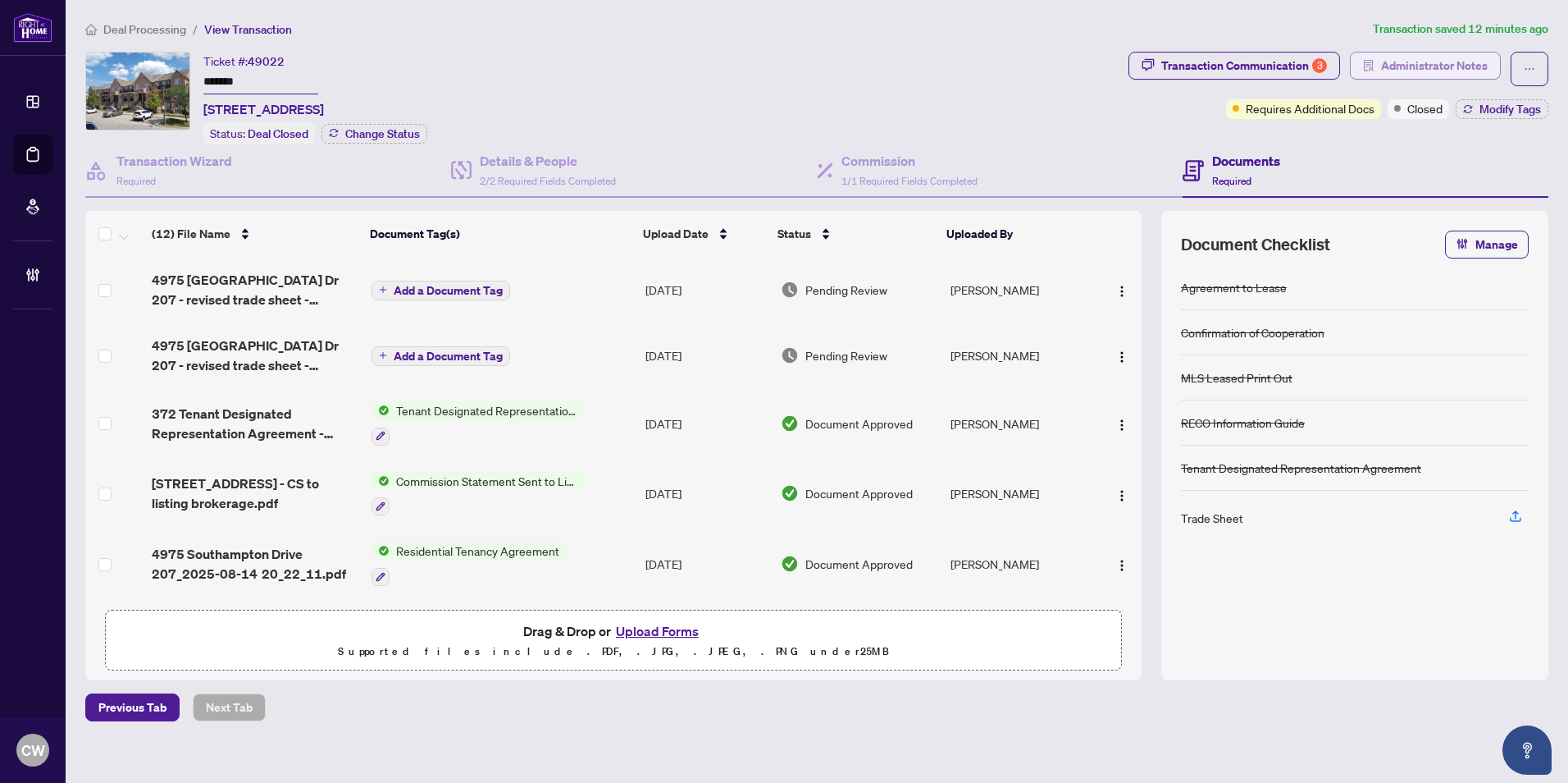
click at [1422, 65] on span "Administrator Notes" at bounding box center [1434, 65] width 106 height 26
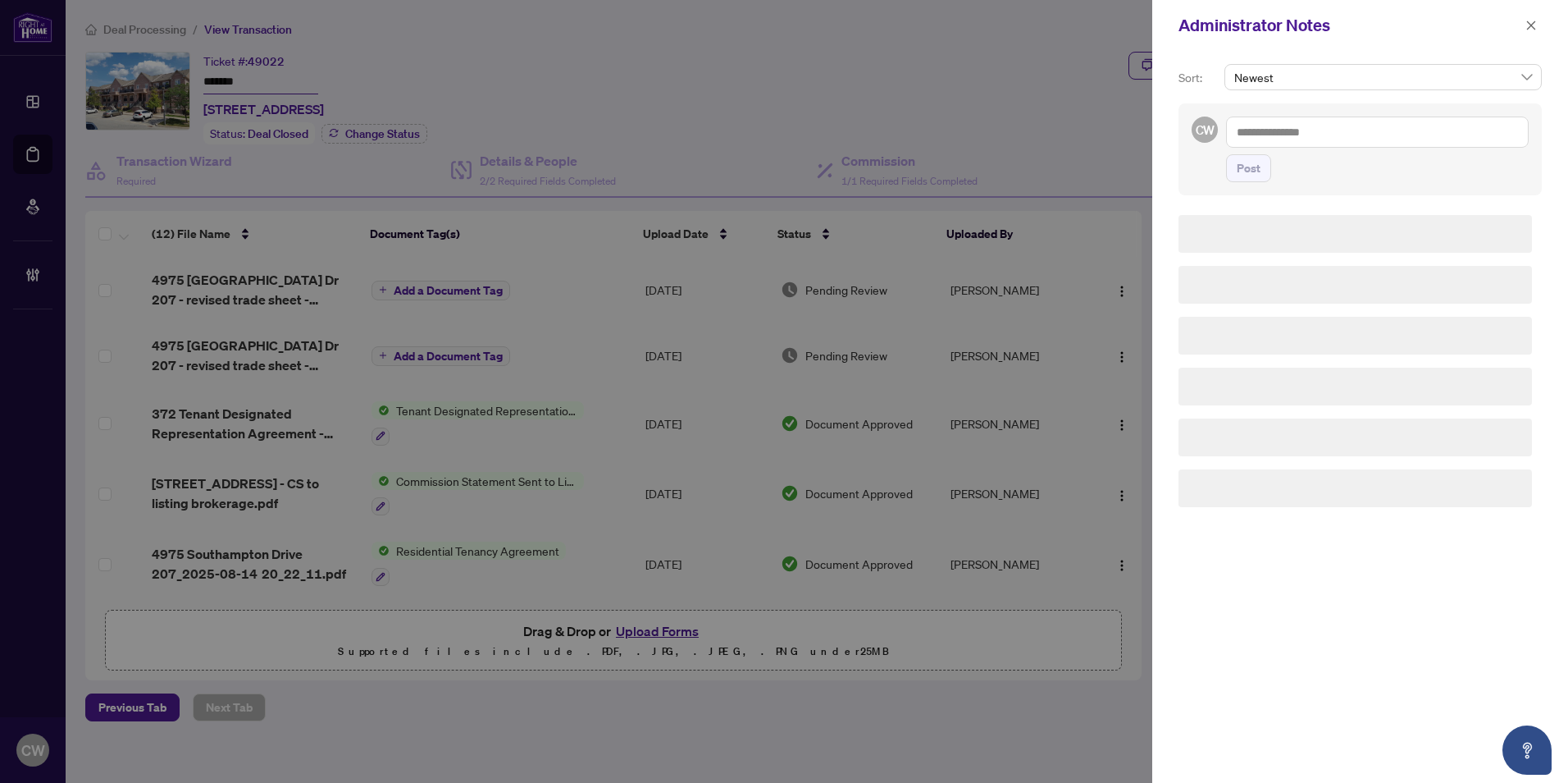
click at [1331, 135] on textarea at bounding box center [1377, 132] width 303 height 31
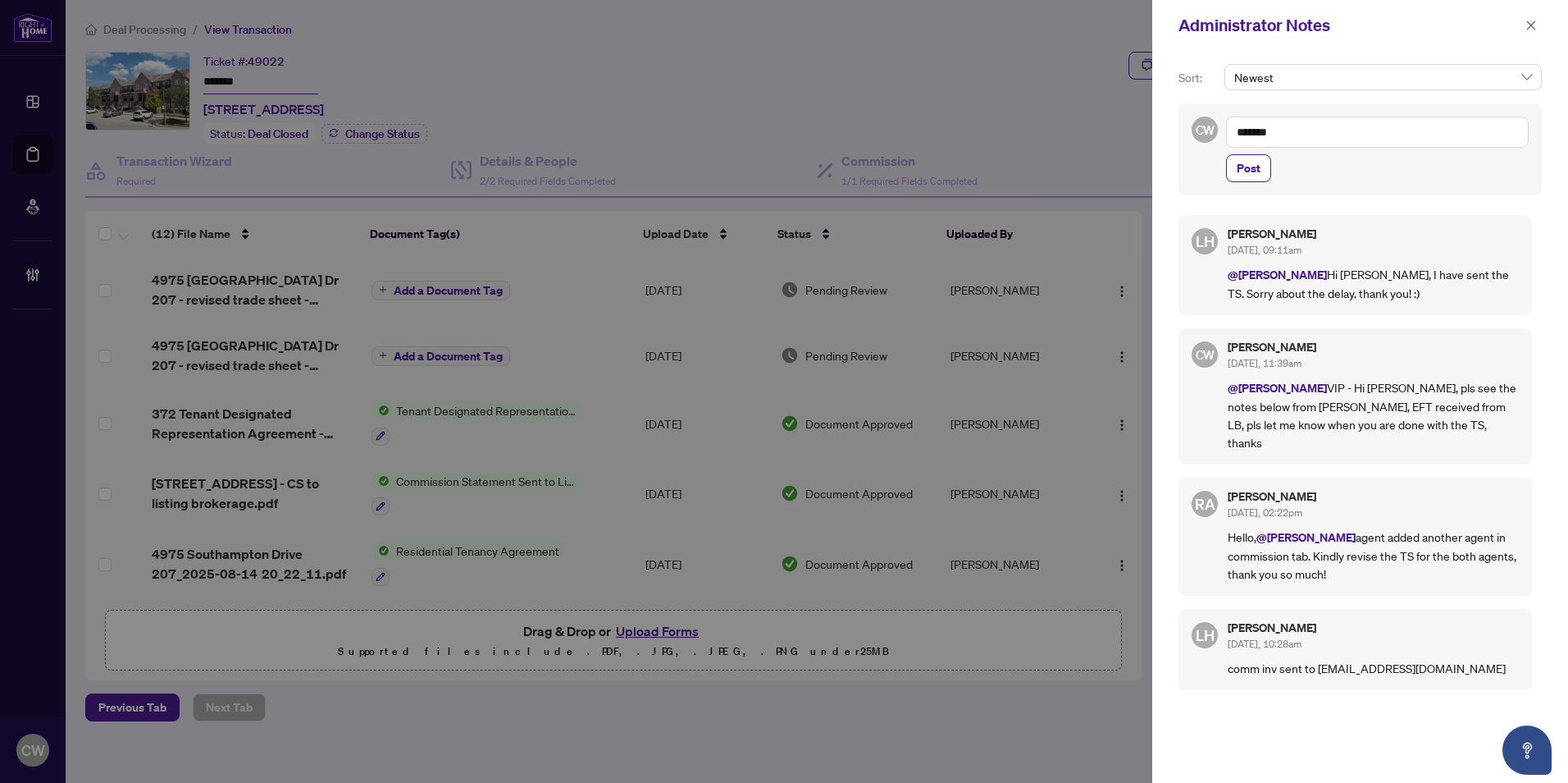
click at [1322, 131] on textarea "******" at bounding box center [1377, 132] width 303 height 31
paste textarea "**********"
type textarea "**********"
click at [1249, 169] on span "Post" at bounding box center [1248, 168] width 24 height 26
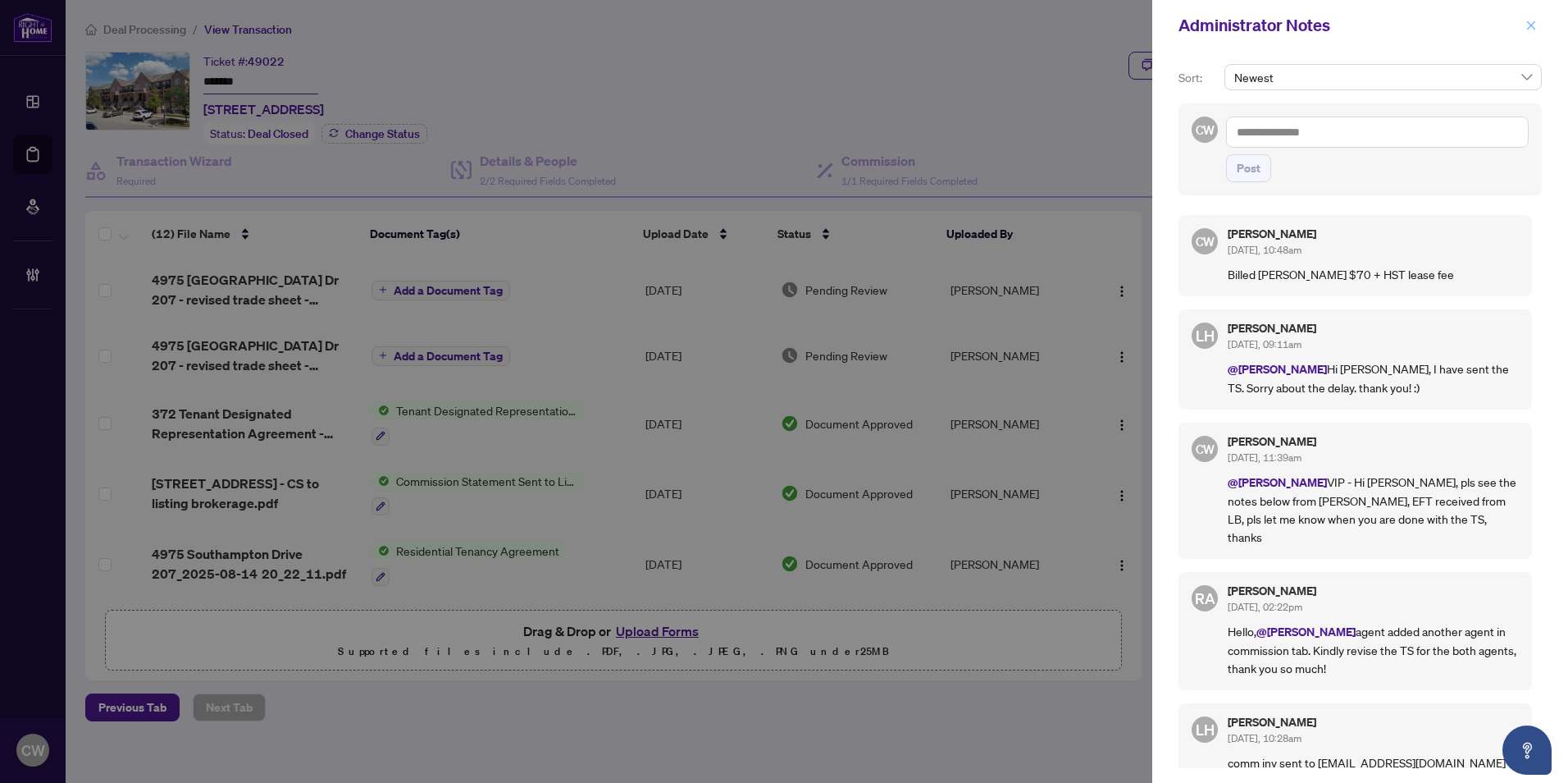
click at [1544, 34] on div "Administrator Notes" at bounding box center [1360, 25] width 416 height 51
click at [1537, 28] on button "button" at bounding box center [1531, 25] width 21 height 20
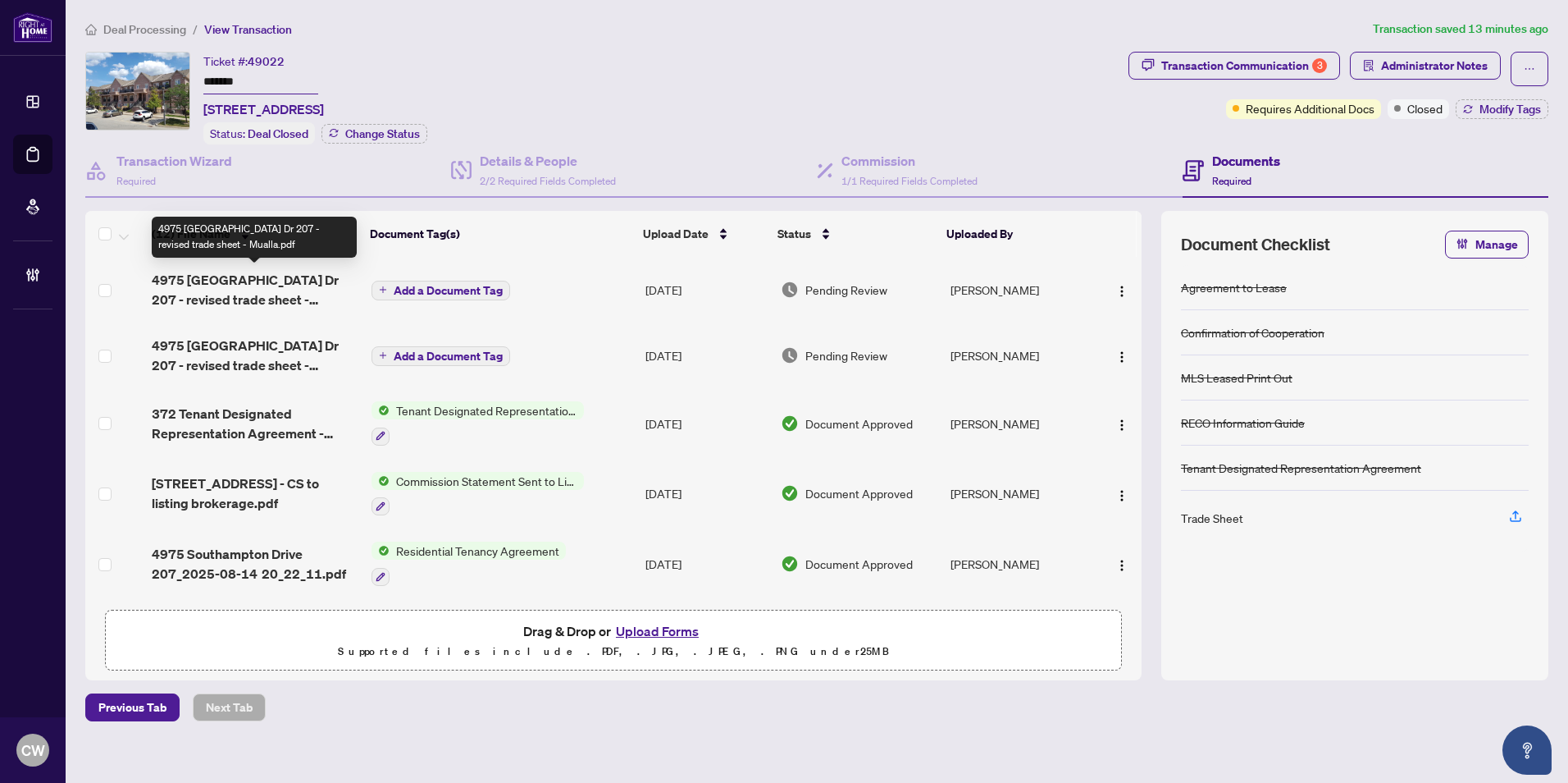
click at [249, 289] on span "4975 Southampton Dr 207 - revised trade sheet - Mualla.pdf" at bounding box center [254, 289] width 206 height 39
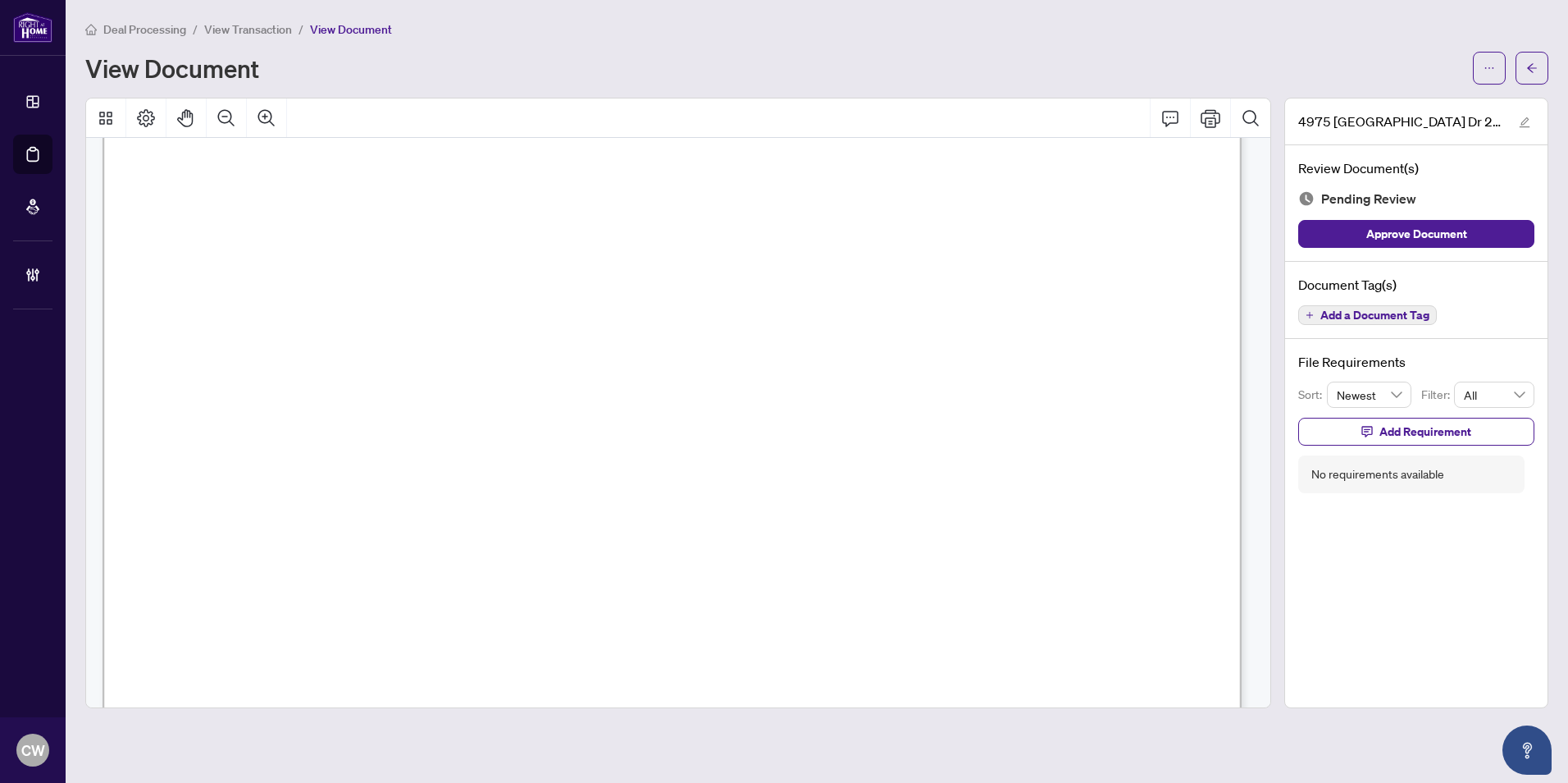
scroll to position [492, 0]
